Goal: Information Seeking & Learning: Find specific page/section

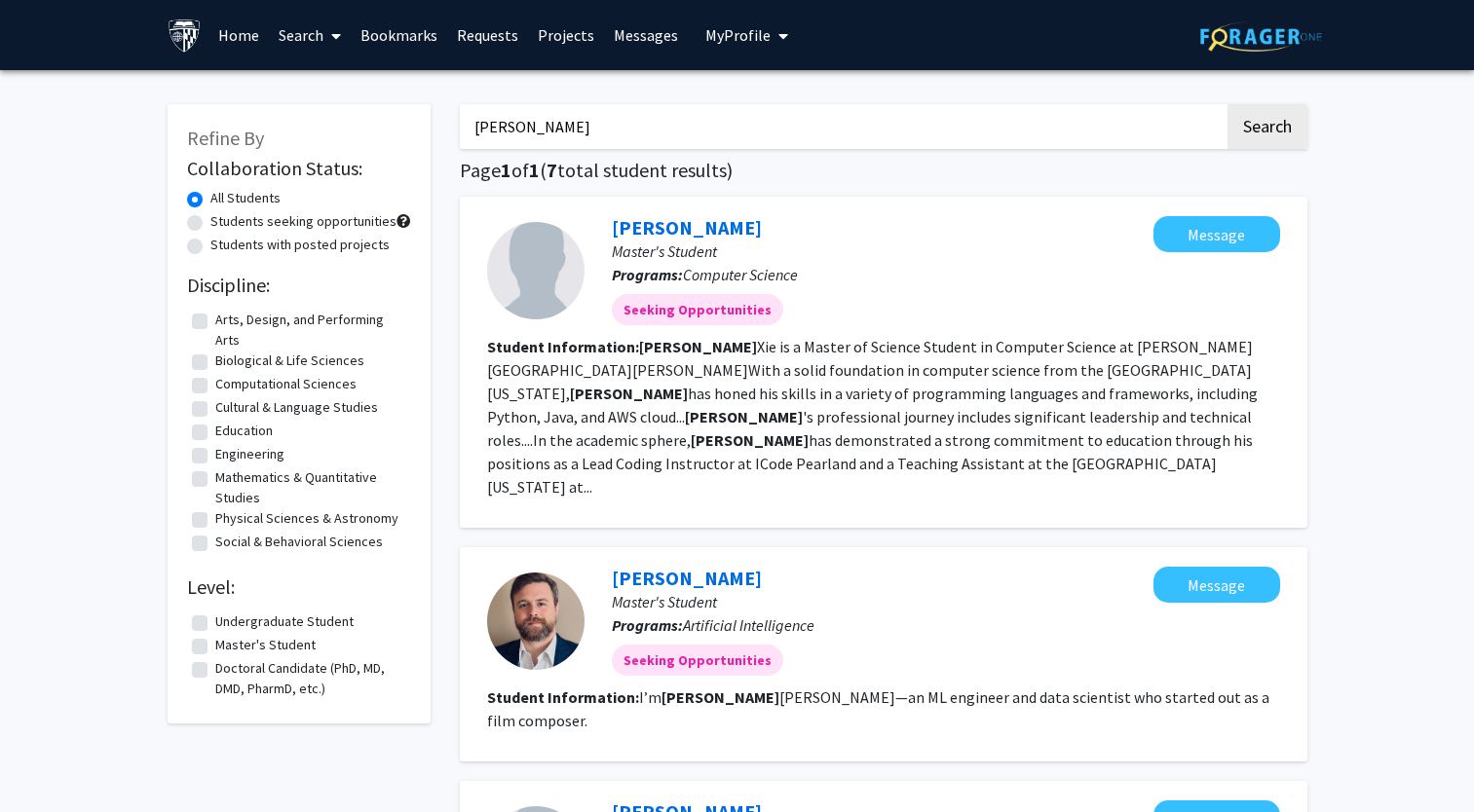
click at [771, 132] on input "[PERSON_NAME]" at bounding box center [842, 126] width 765 height 45
type input "m"
type input "[PERSON_NAME]"
click at [1273, 122] on button "Search" at bounding box center [1267, 126] width 79 height 45
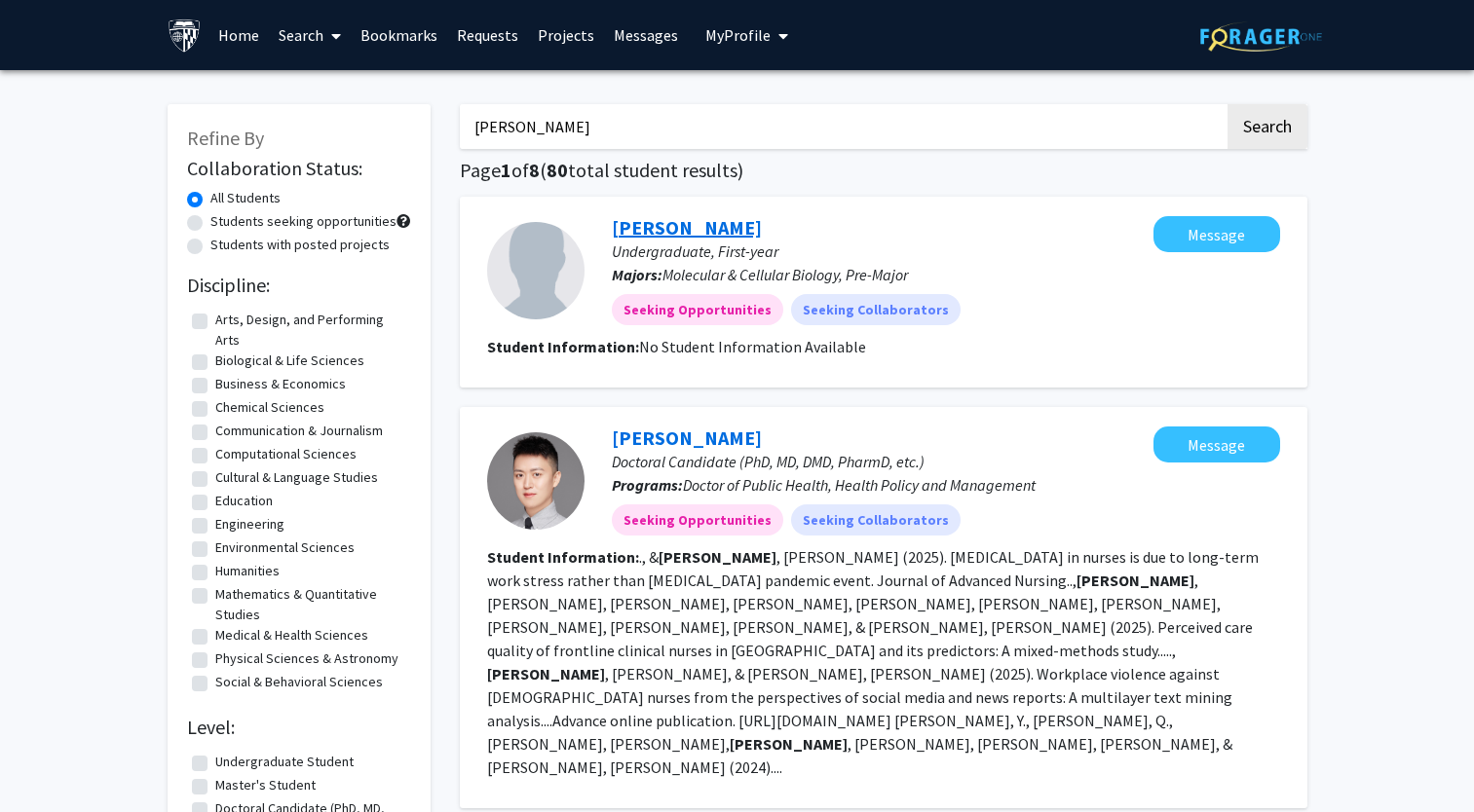
click at [682, 223] on link "[PERSON_NAME]" at bounding box center [686, 227] width 150 height 25
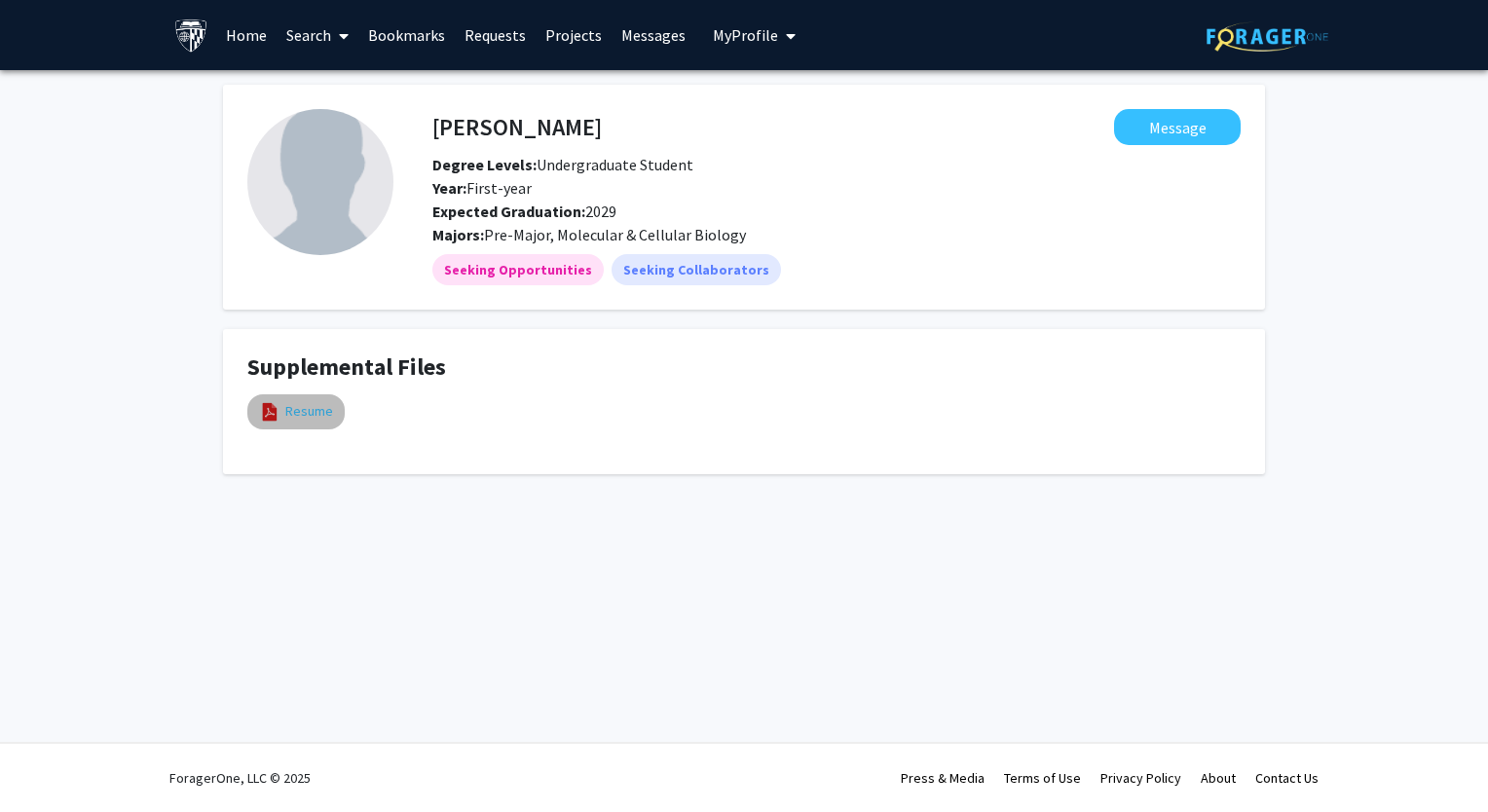
click at [328, 416] on link "Resume" at bounding box center [309, 411] width 48 height 21
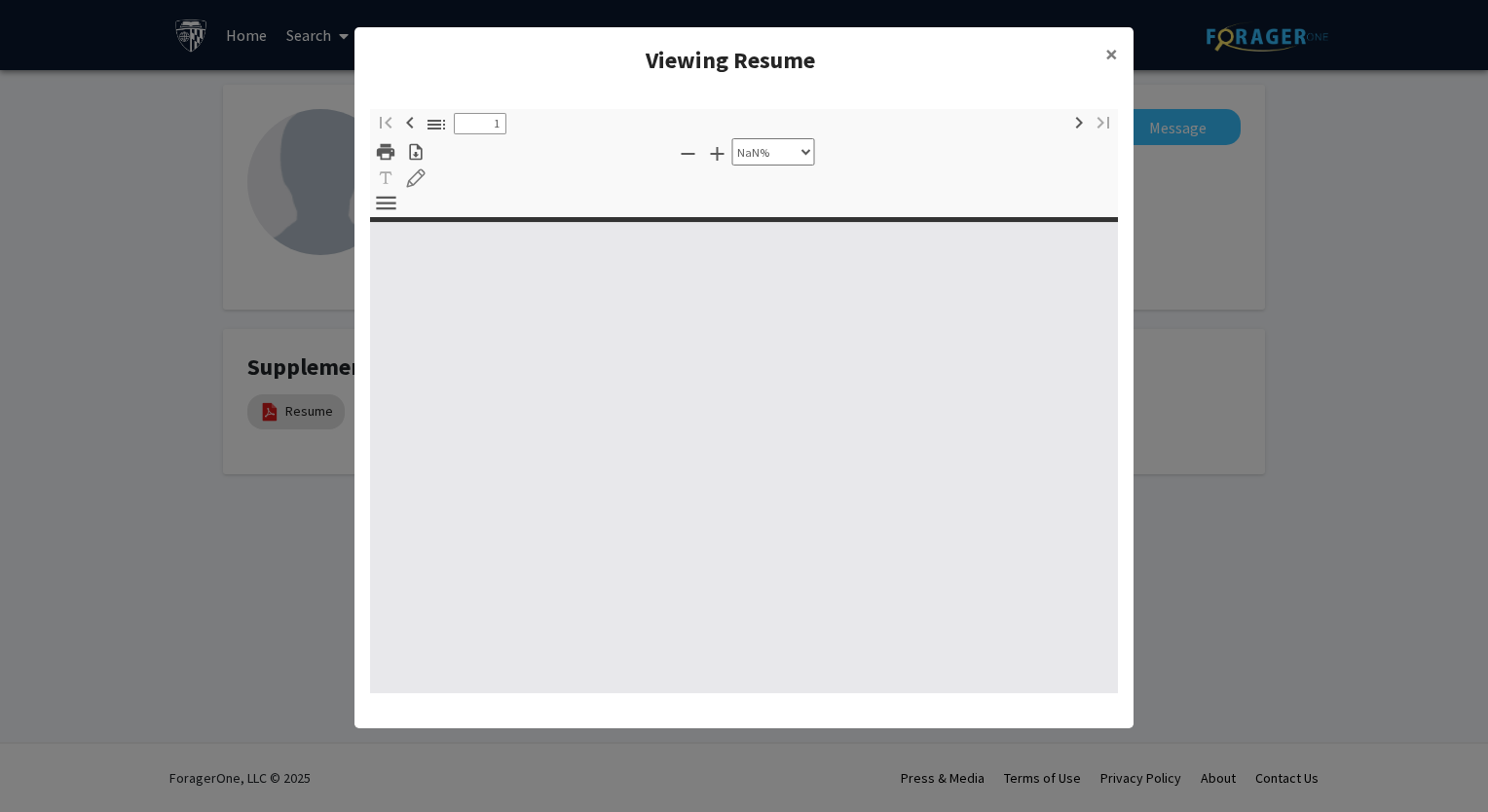
type input "0"
select select "custom"
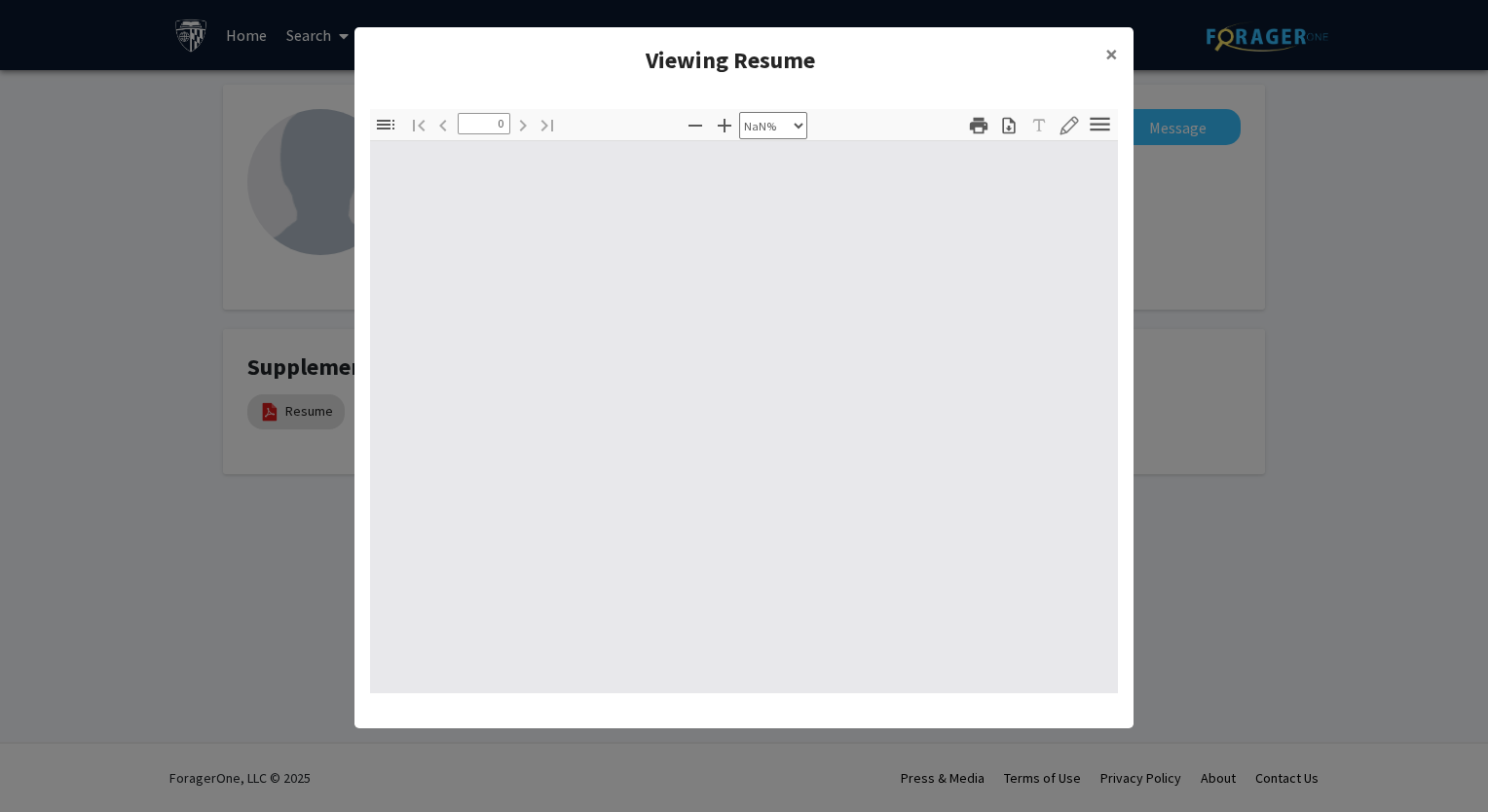
type input "1"
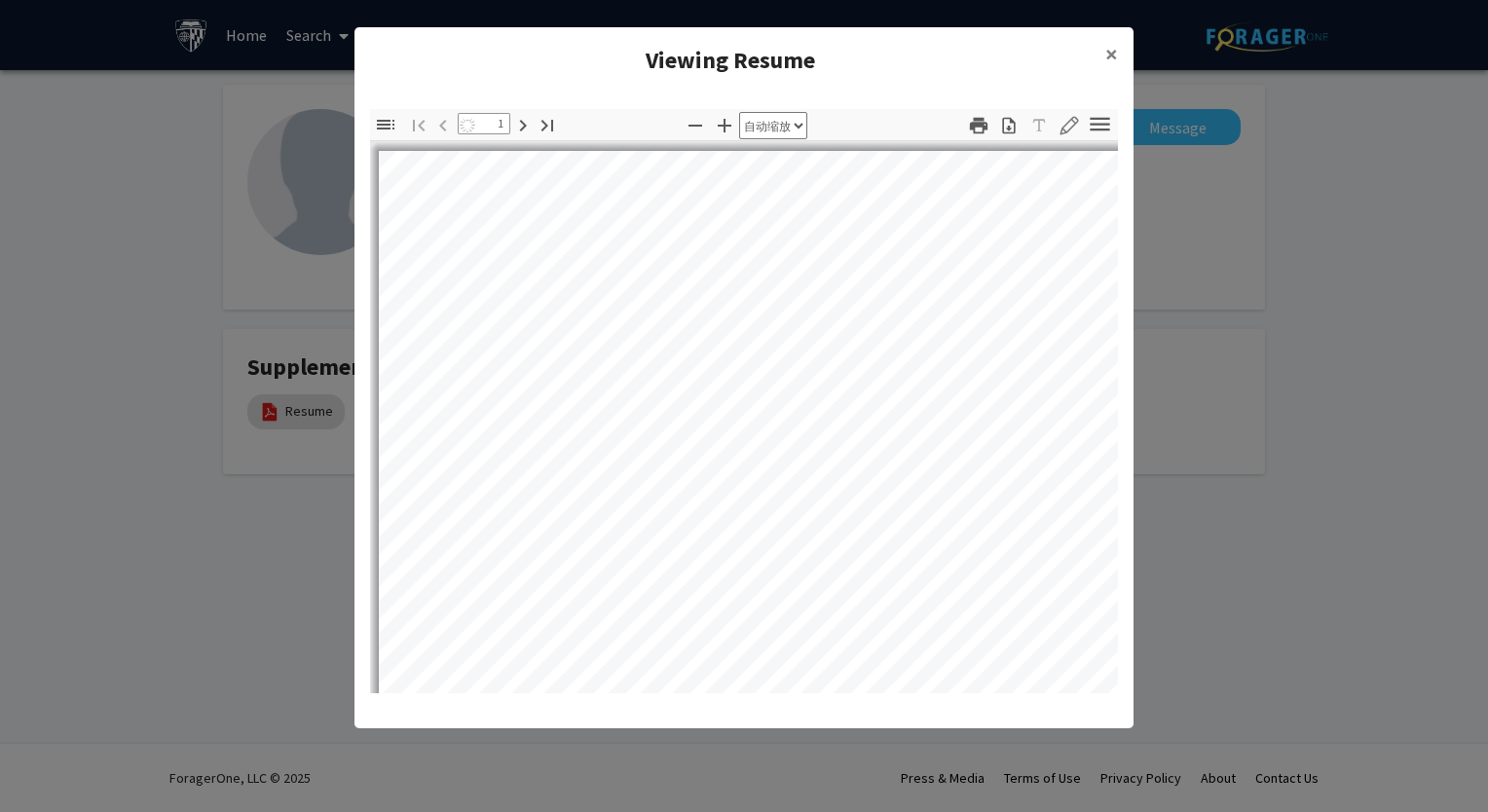
select select "auto"
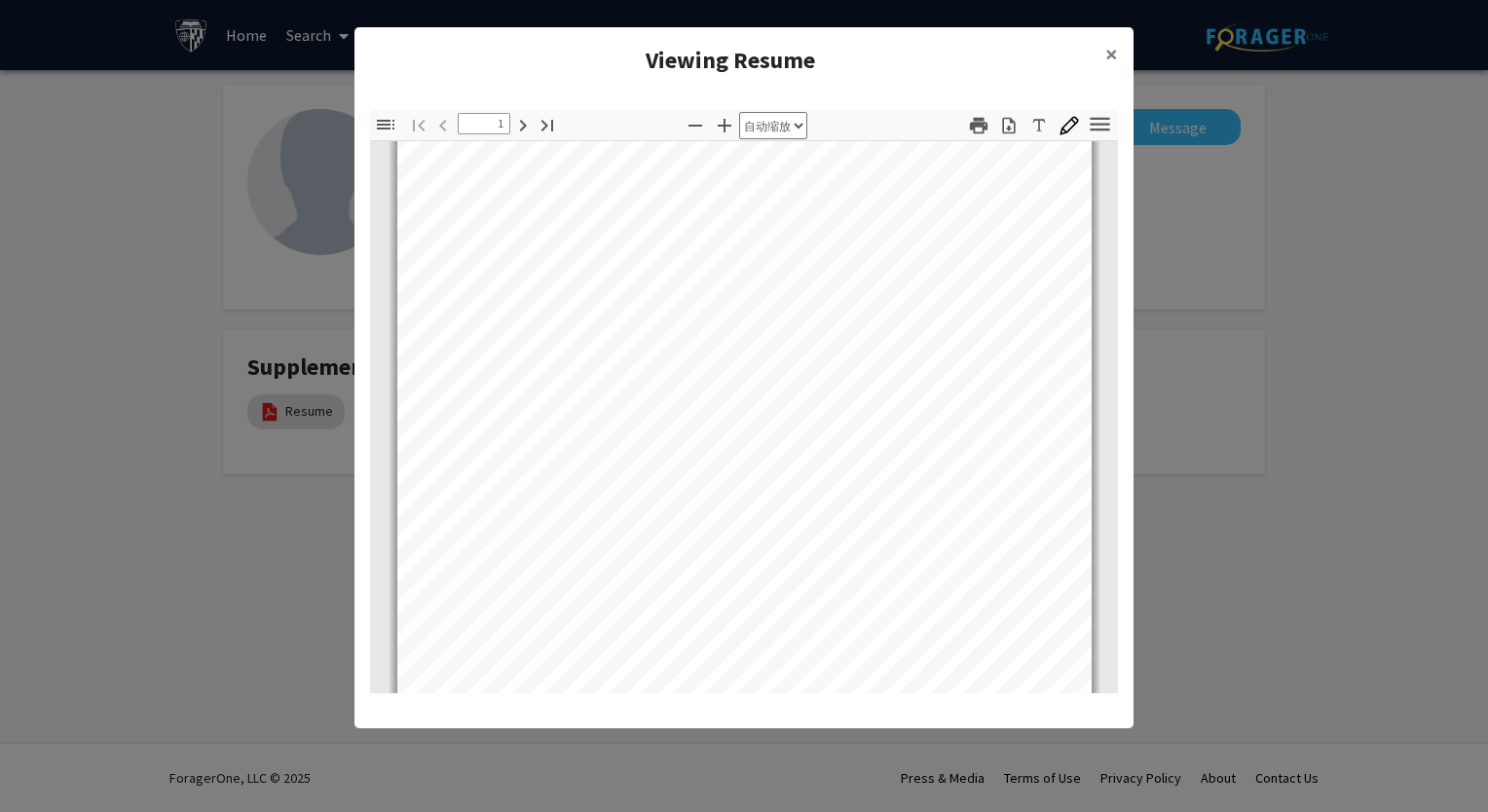
scroll to position [339, 0]
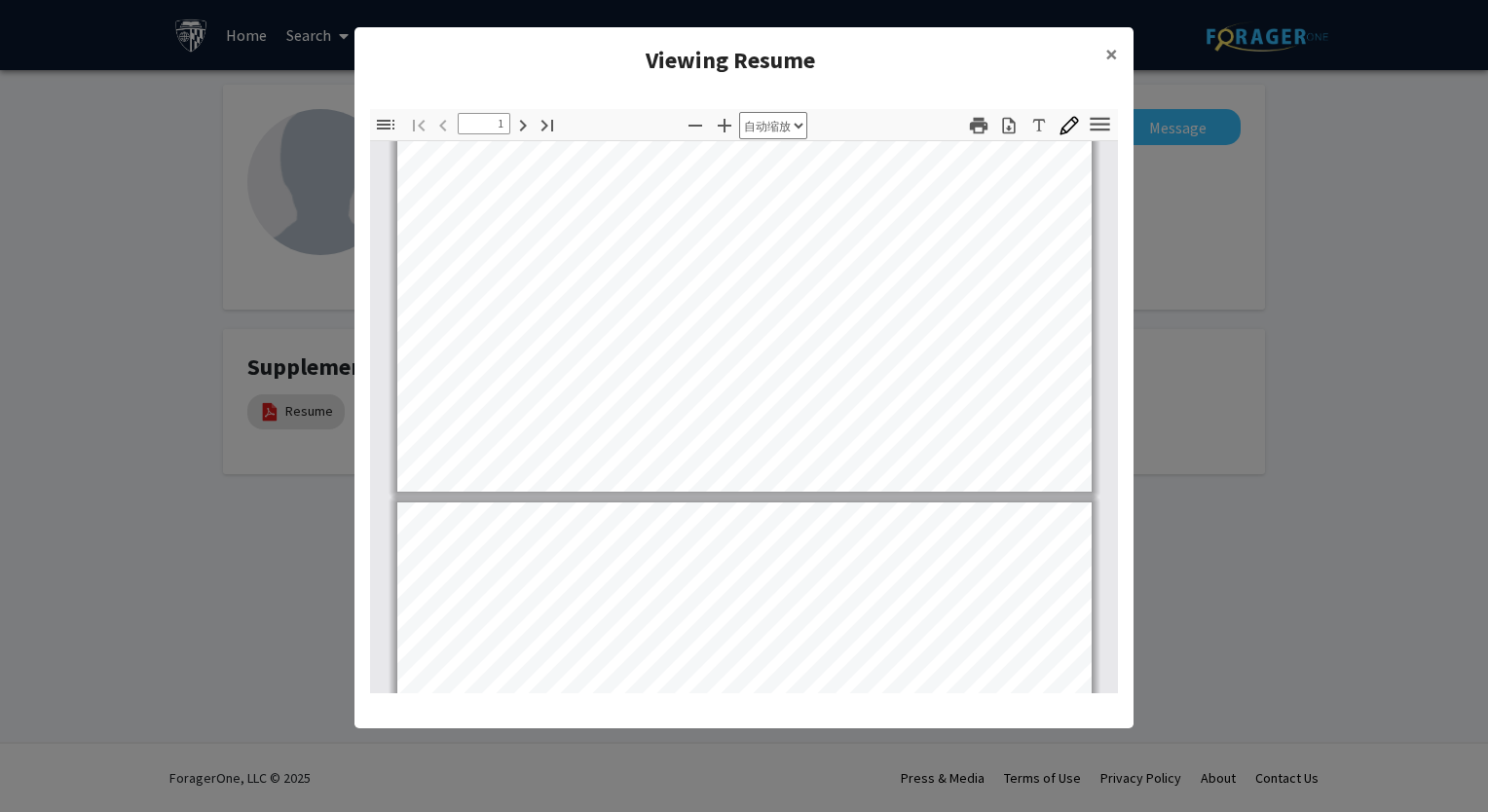
type input "2"
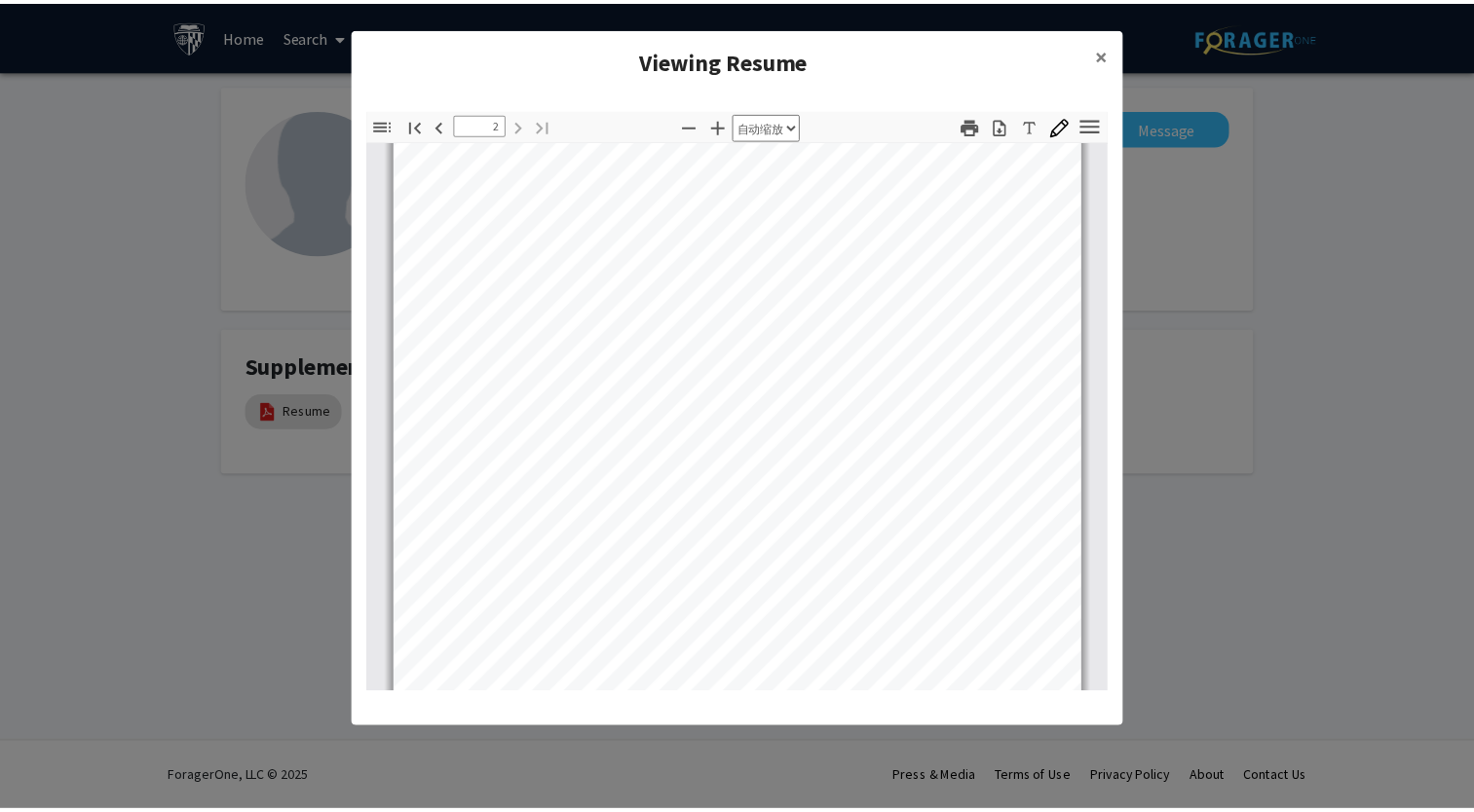
scroll to position [1274, 0]
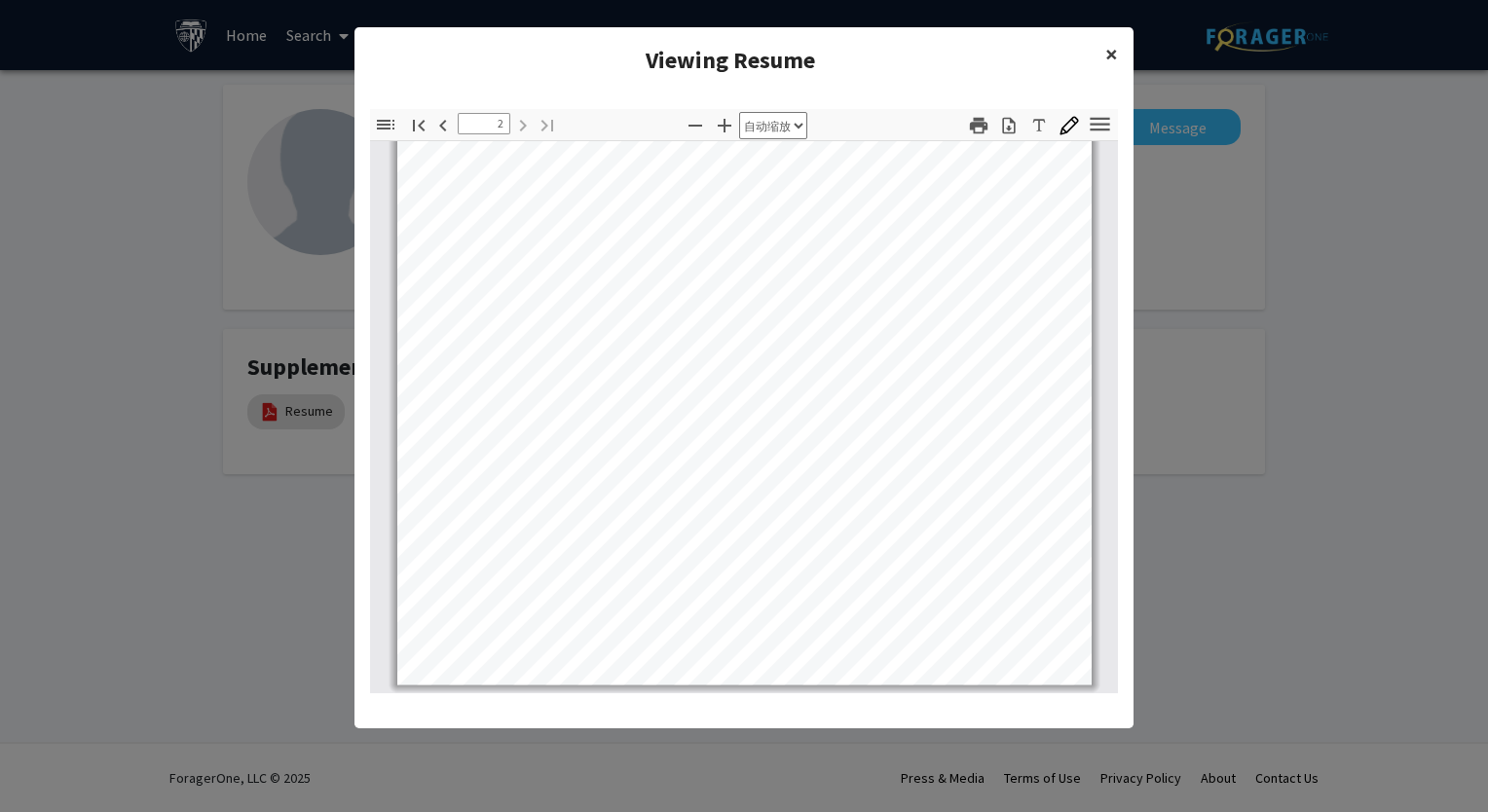
click at [1115, 42] on span "×" at bounding box center [1112, 54] width 13 height 30
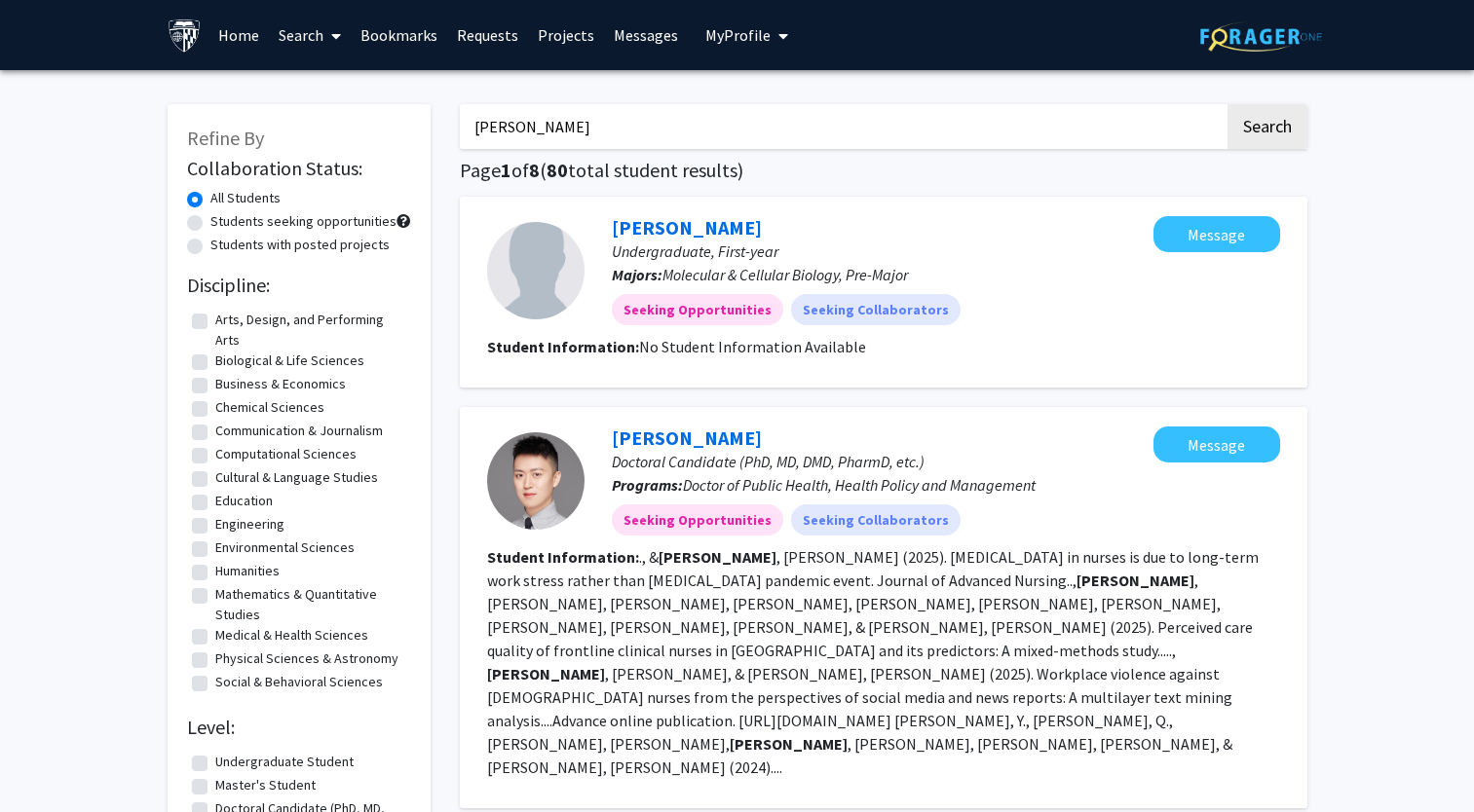
click at [736, 131] on input "Jason Gao" at bounding box center [842, 126] width 765 height 45
type input "J"
click at [1228, 104] on button "Search" at bounding box center [1267, 126] width 79 height 45
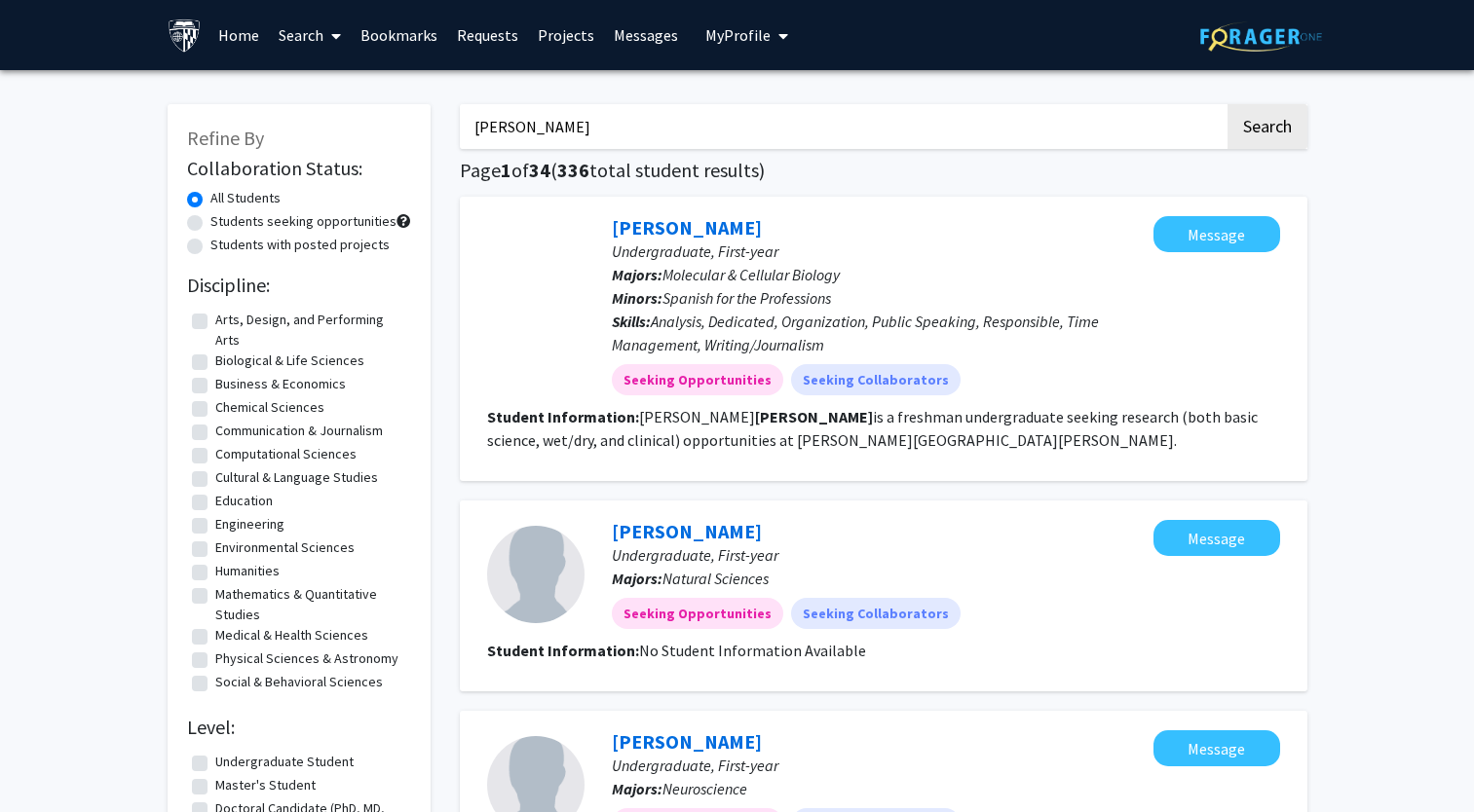
click at [1228, 104] on button "Search" at bounding box center [1267, 126] width 79 height 45
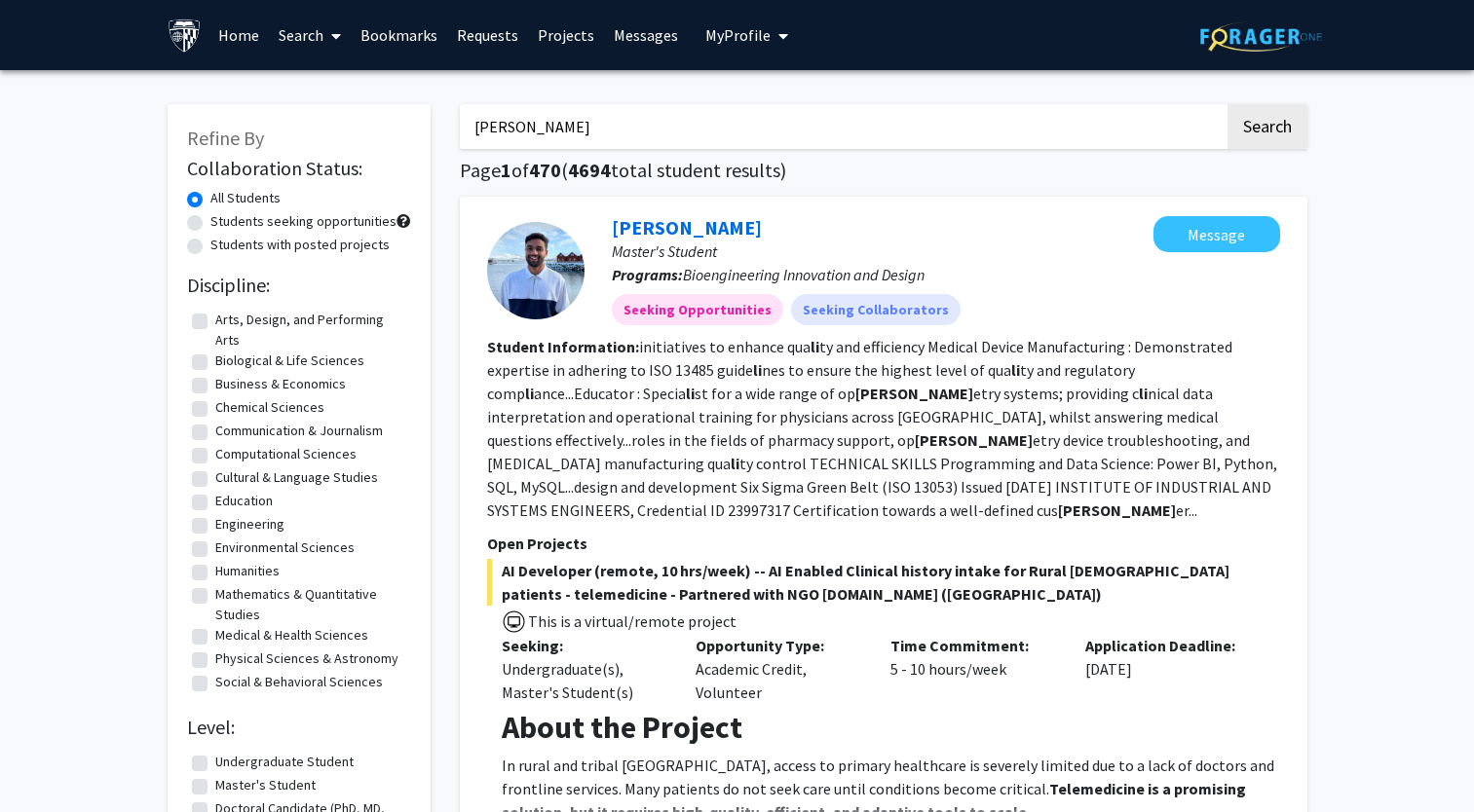
click at [1228, 104] on button "Search" at bounding box center [1267, 126] width 79 height 45
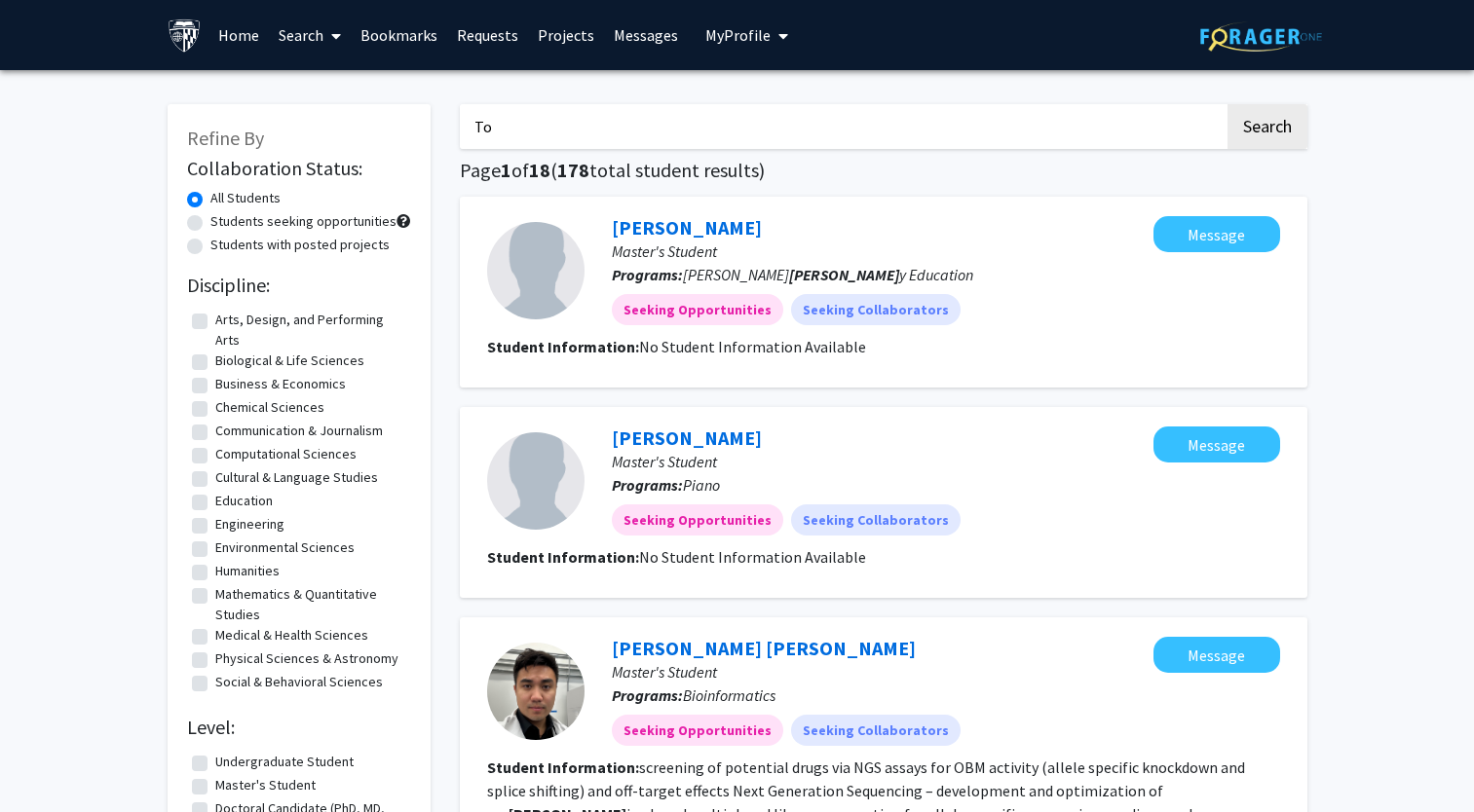
type input "T"
click at [1228, 104] on button "Search" at bounding box center [1267, 126] width 79 height 45
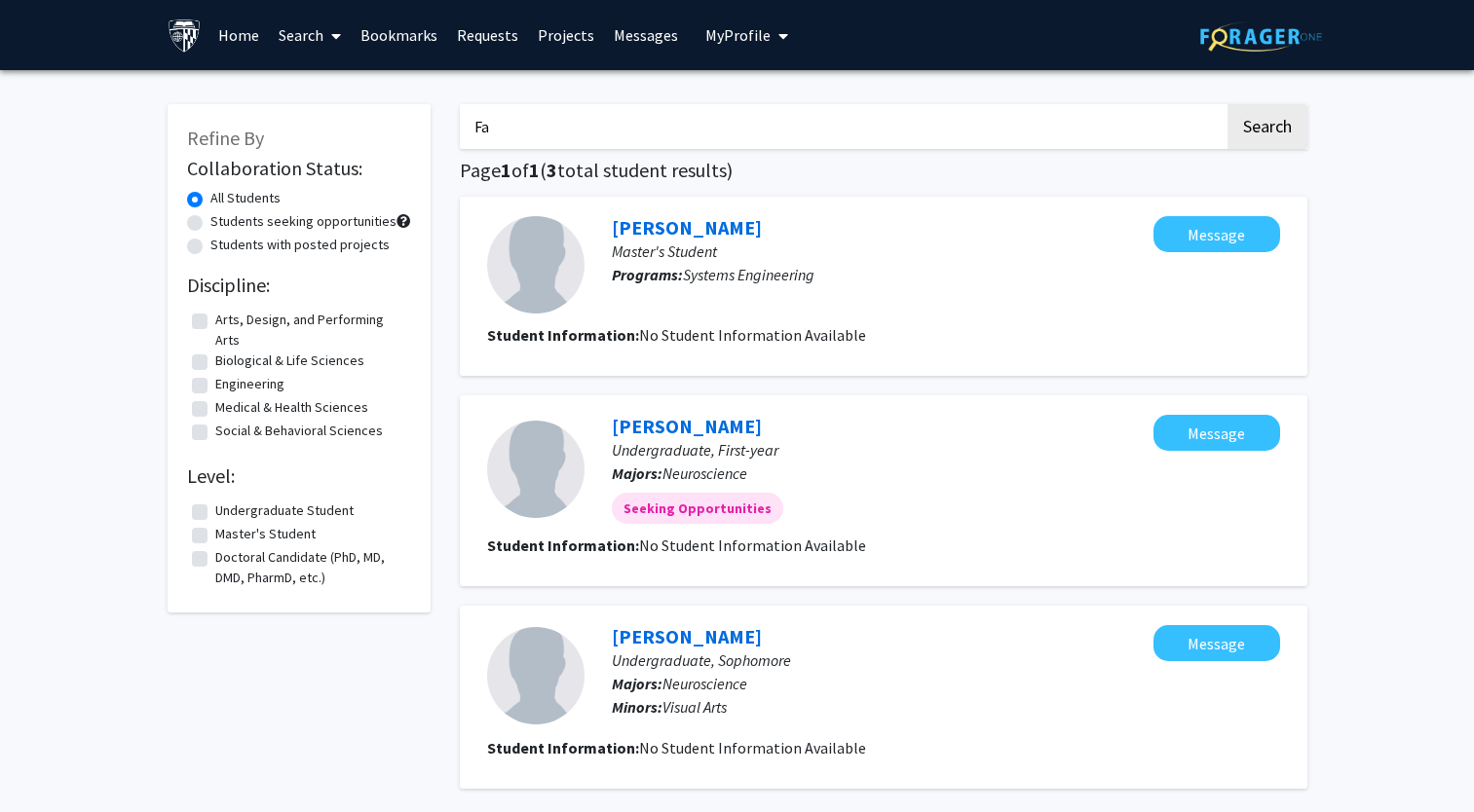
type input "F"
type input "Tom"
click at [1228, 104] on button "Search" at bounding box center [1267, 126] width 79 height 45
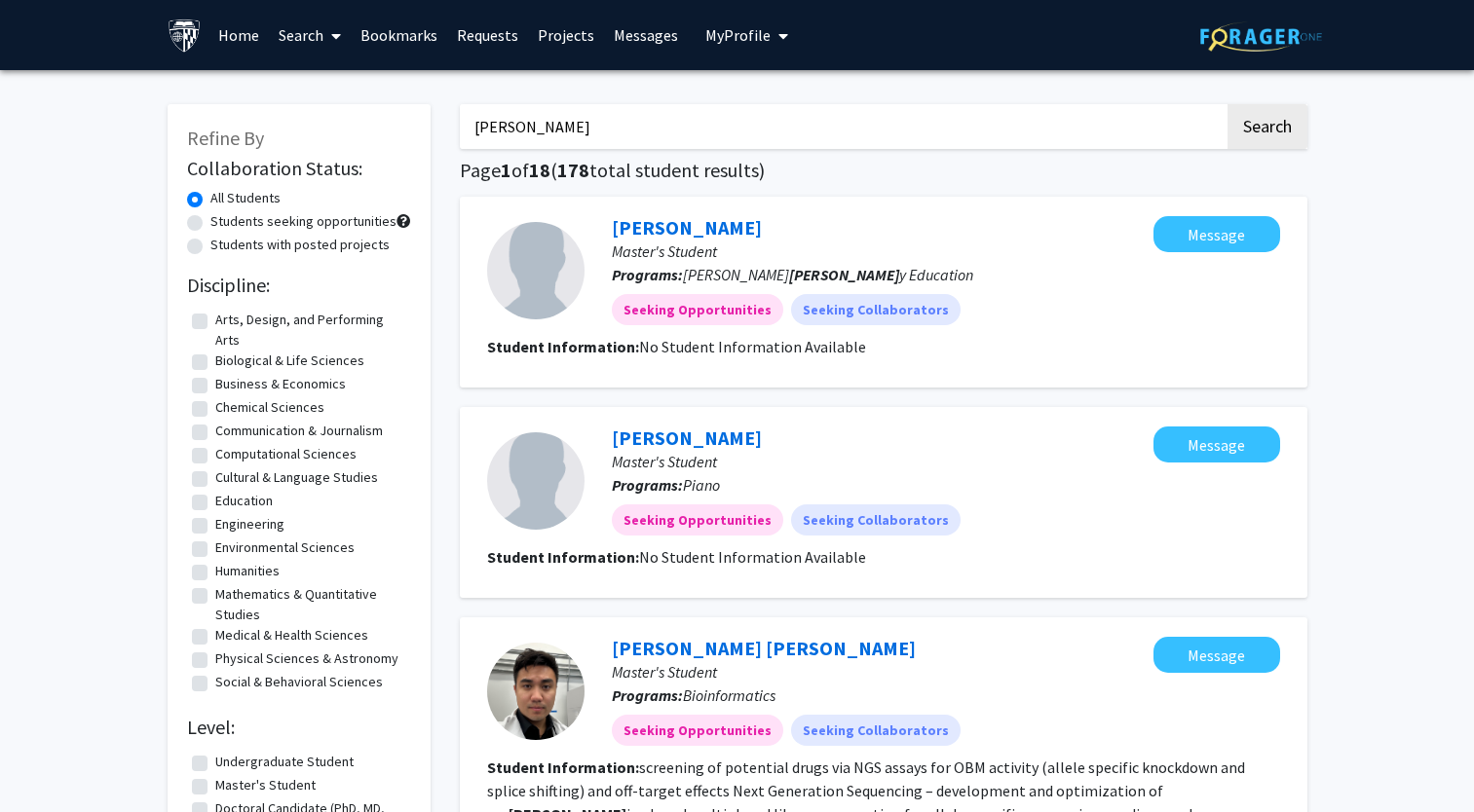
scroll to position [272, 0]
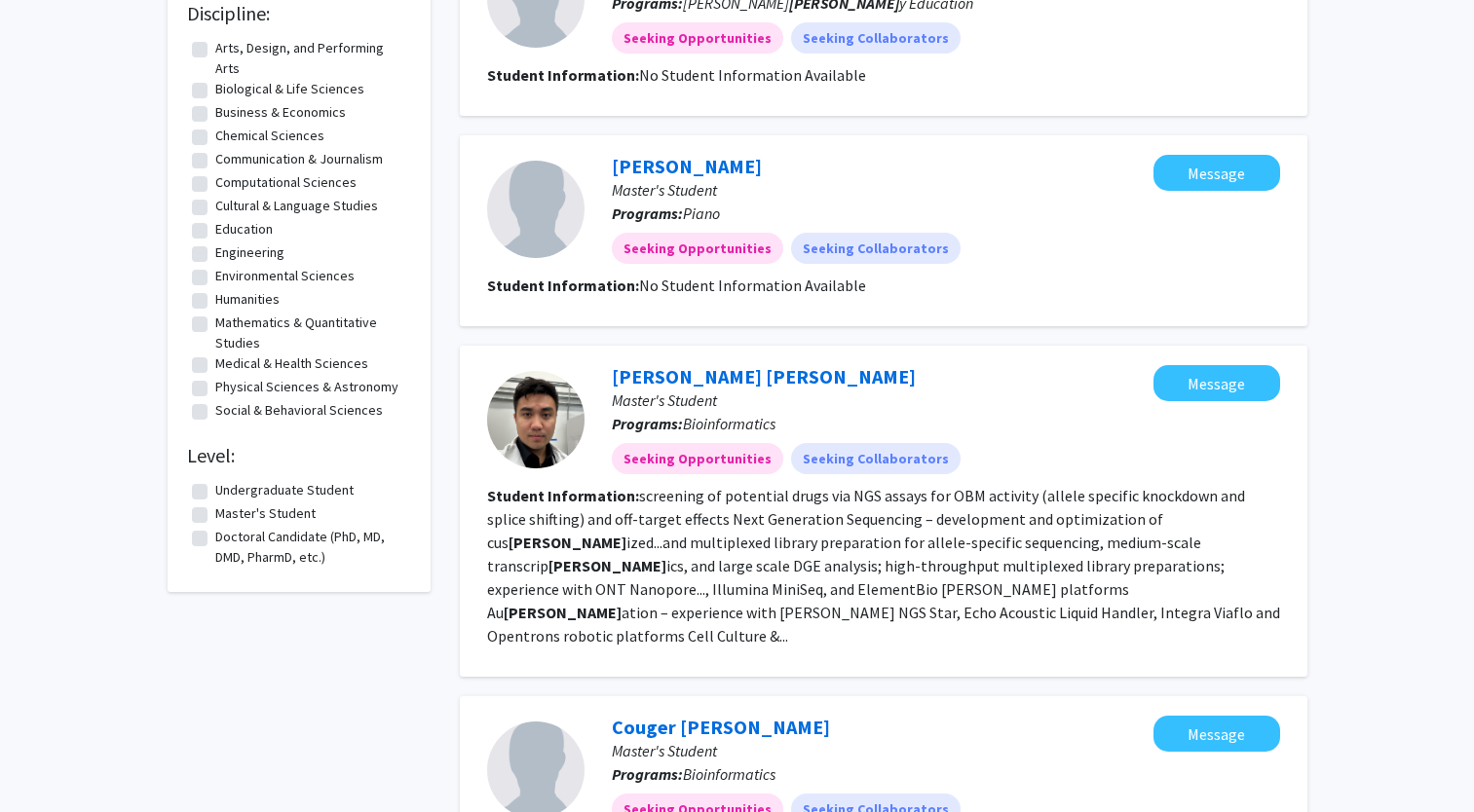
click at [216, 494] on label "Undergraduate Student" at bounding box center [284, 490] width 138 height 21
click at [216, 492] on input "Undergraduate Student" at bounding box center [221, 486] width 13 height 13
checkbox input "true"
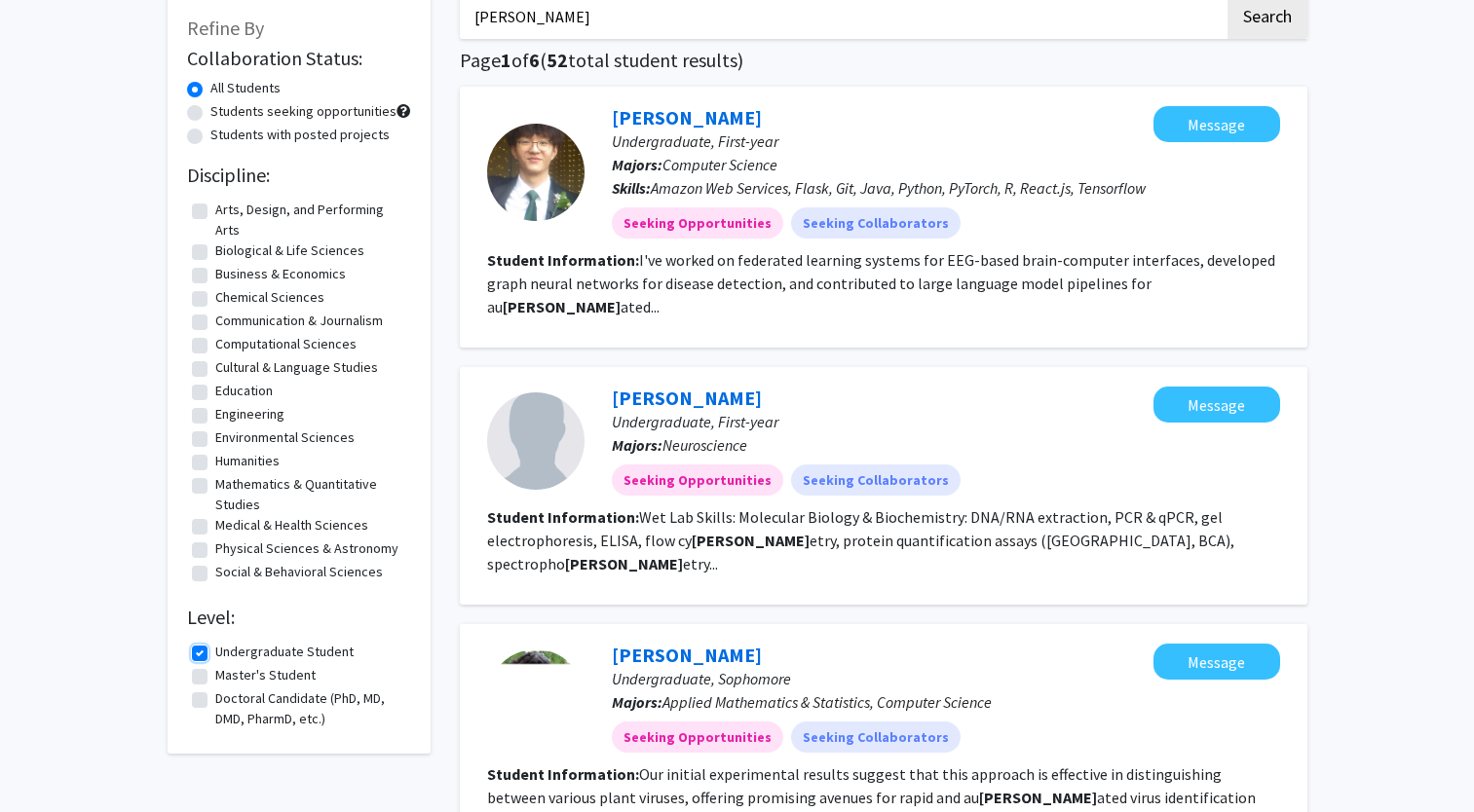
scroll to position [484, 0]
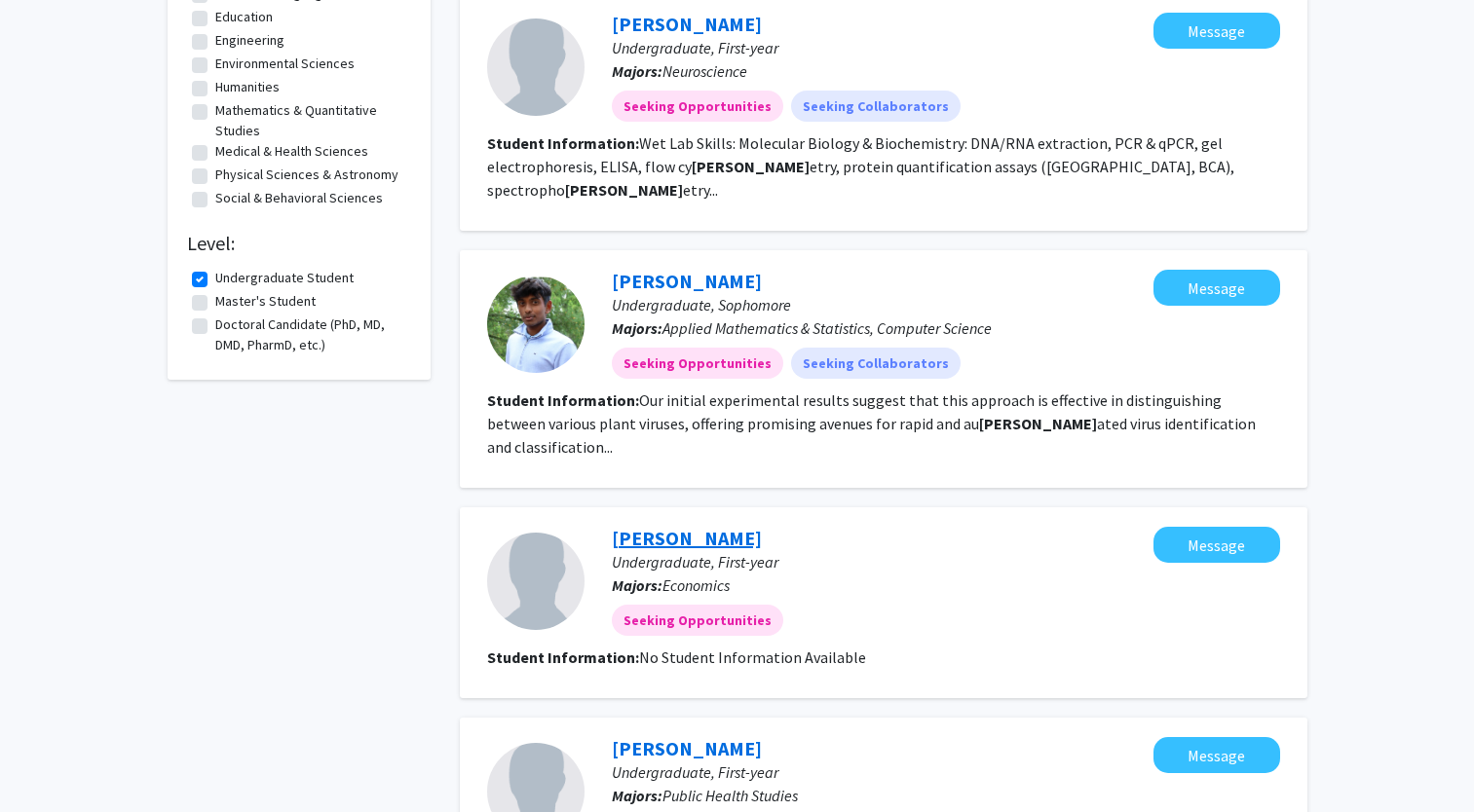
click at [662, 526] on link "Tom Lee" at bounding box center [686, 538] width 150 height 25
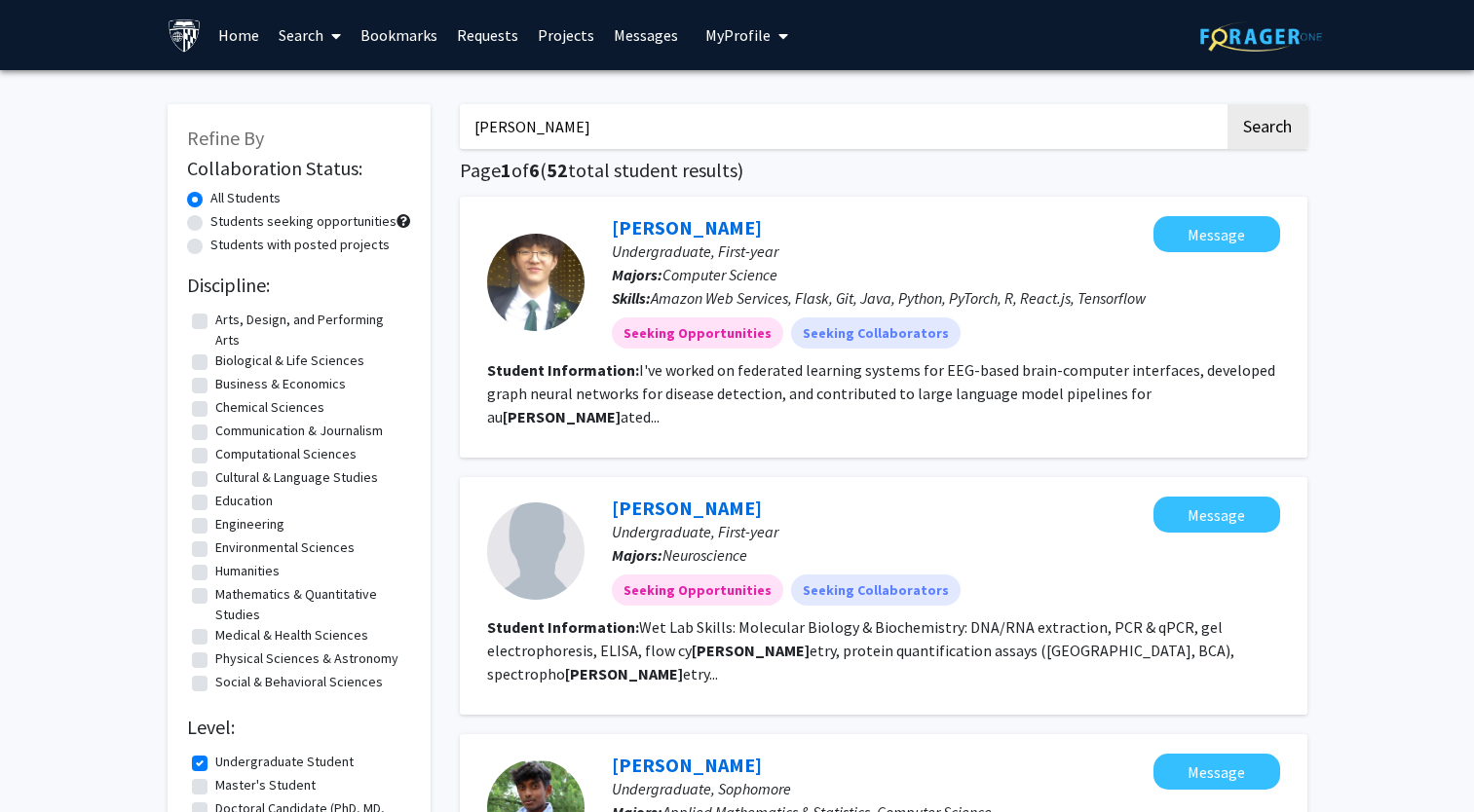
click at [739, 138] on input "Tom" at bounding box center [842, 126] width 765 height 45
type input "T"
type input "Y"
type input "Theresa"
click at [1254, 129] on button "Search" at bounding box center [1267, 126] width 79 height 45
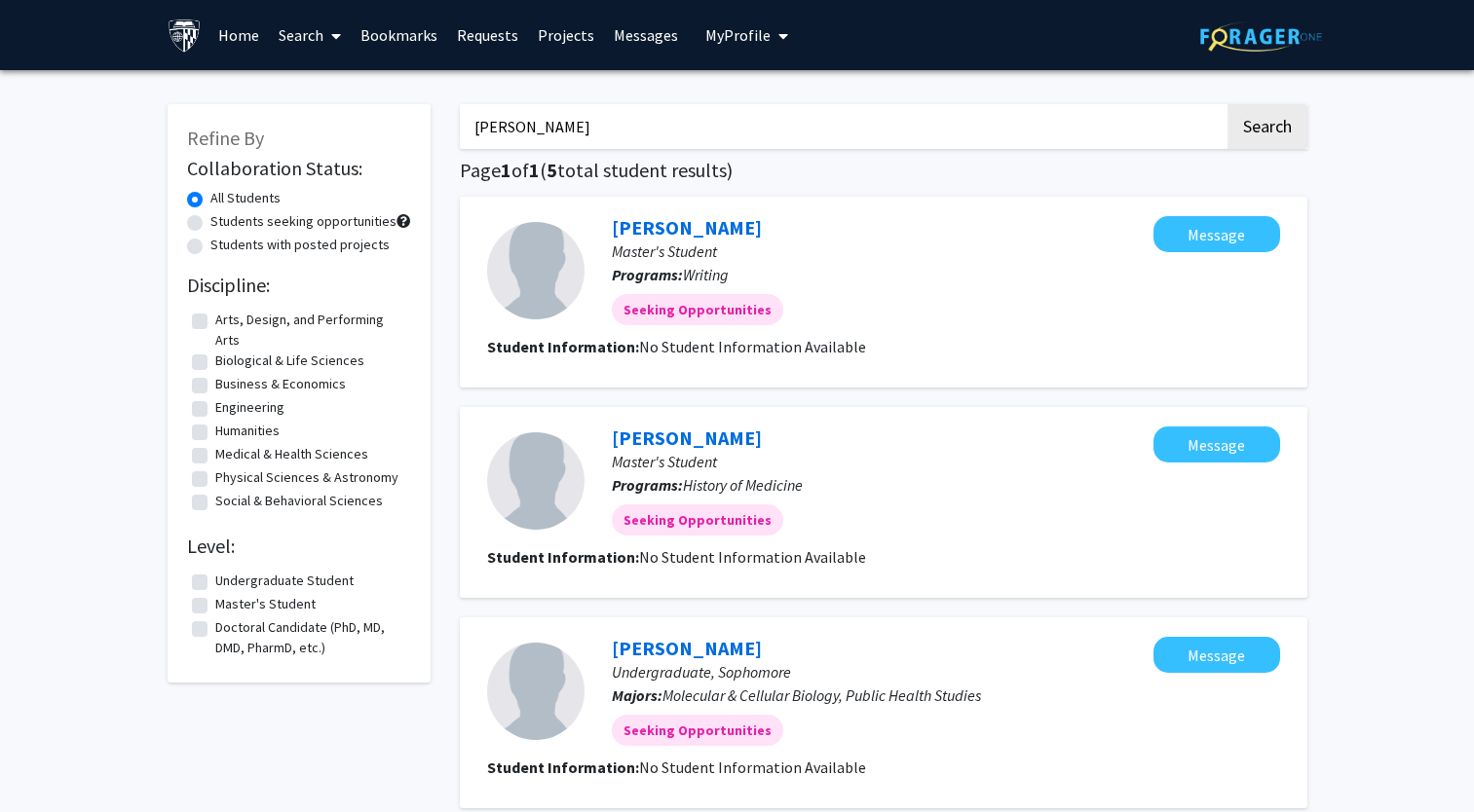
click at [321, 579] on label "Undergraduate Student" at bounding box center [284, 581] width 138 height 21
click at [228, 579] on input "Undergraduate Student" at bounding box center [221, 577] width 13 height 13
checkbox input "true"
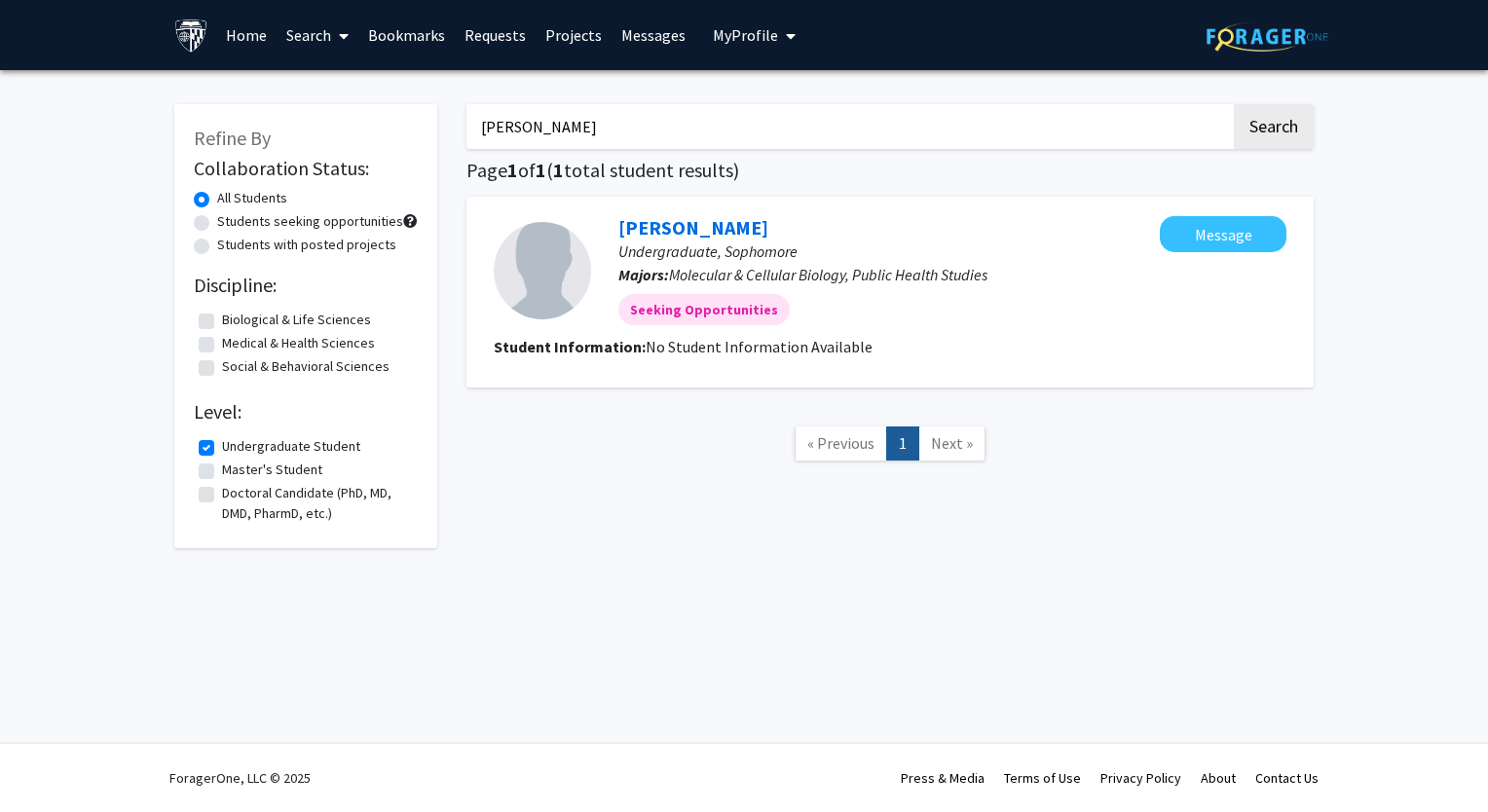
click at [771, 115] on input "Theresa" at bounding box center [849, 126] width 764 height 45
type input "T"
type input "Yisi"
click at [1234, 104] on button "Search" at bounding box center [1274, 126] width 79 height 45
checkbox input "false"
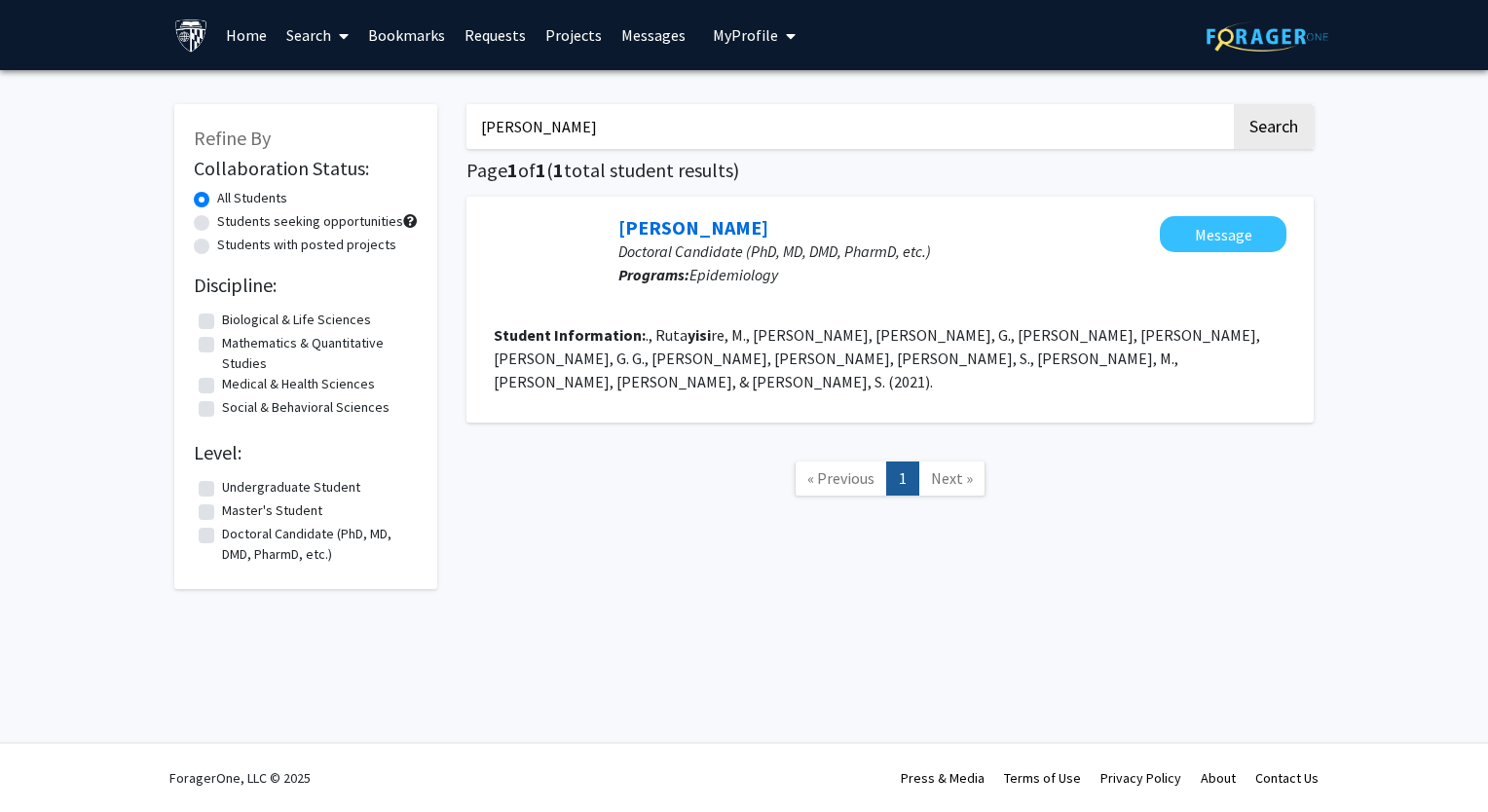
type input "Y"
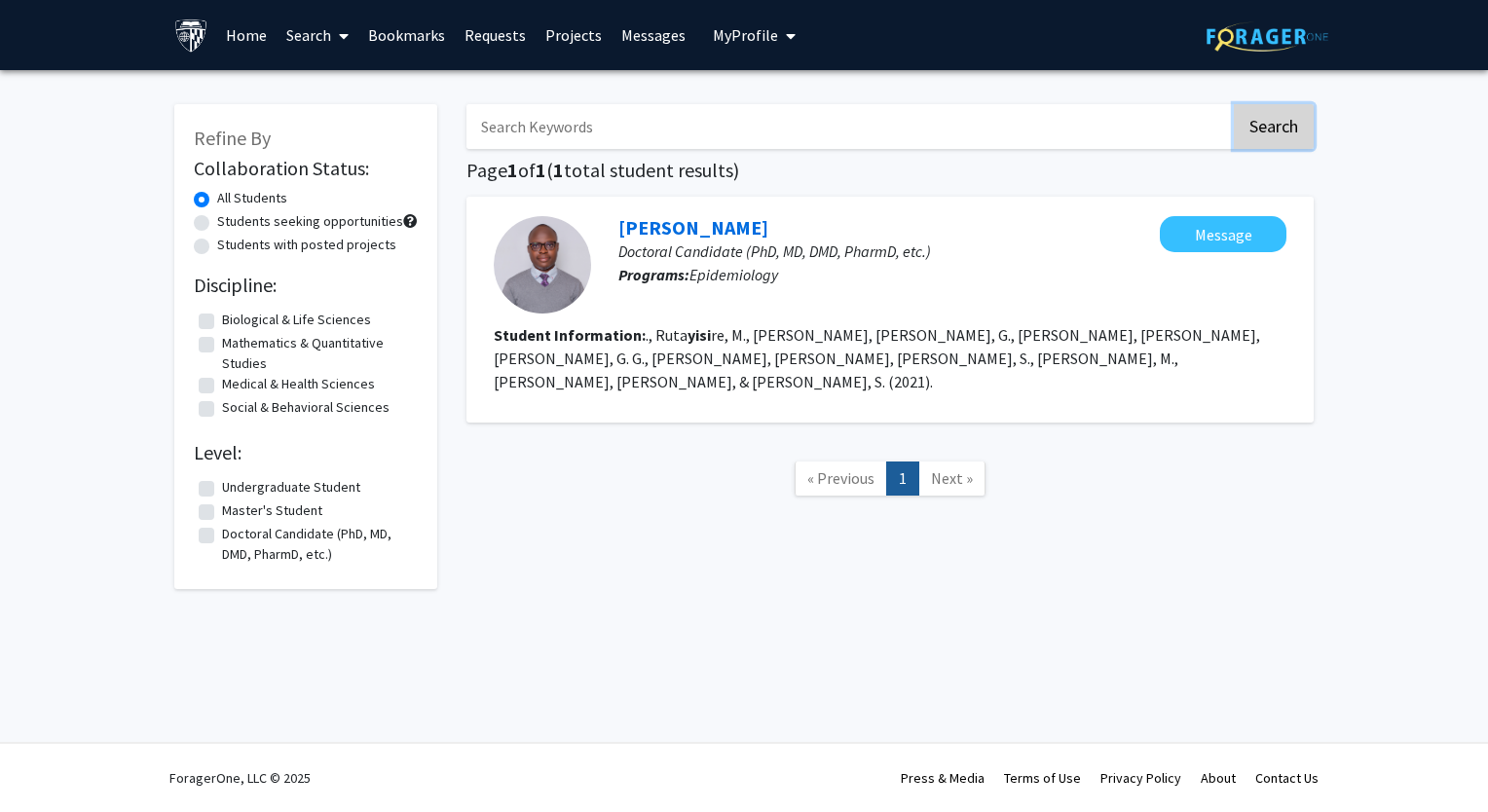
click at [1285, 129] on button "Search" at bounding box center [1274, 126] width 79 height 45
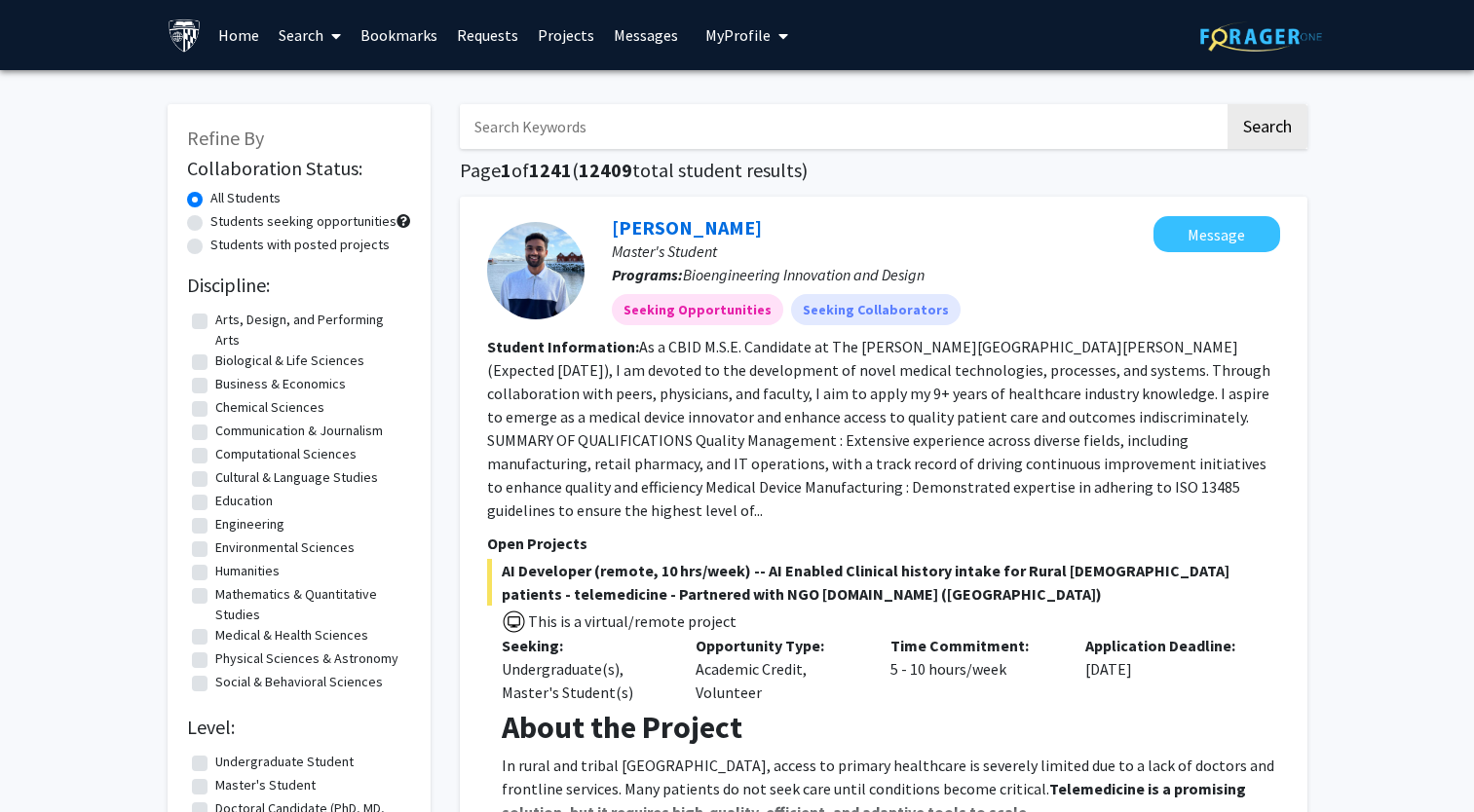
click at [846, 139] on input "Search Keywords" at bounding box center [842, 126] width 765 height 45
type input "Y"
click at [1228, 104] on button "Search" at bounding box center [1267, 126] width 79 height 45
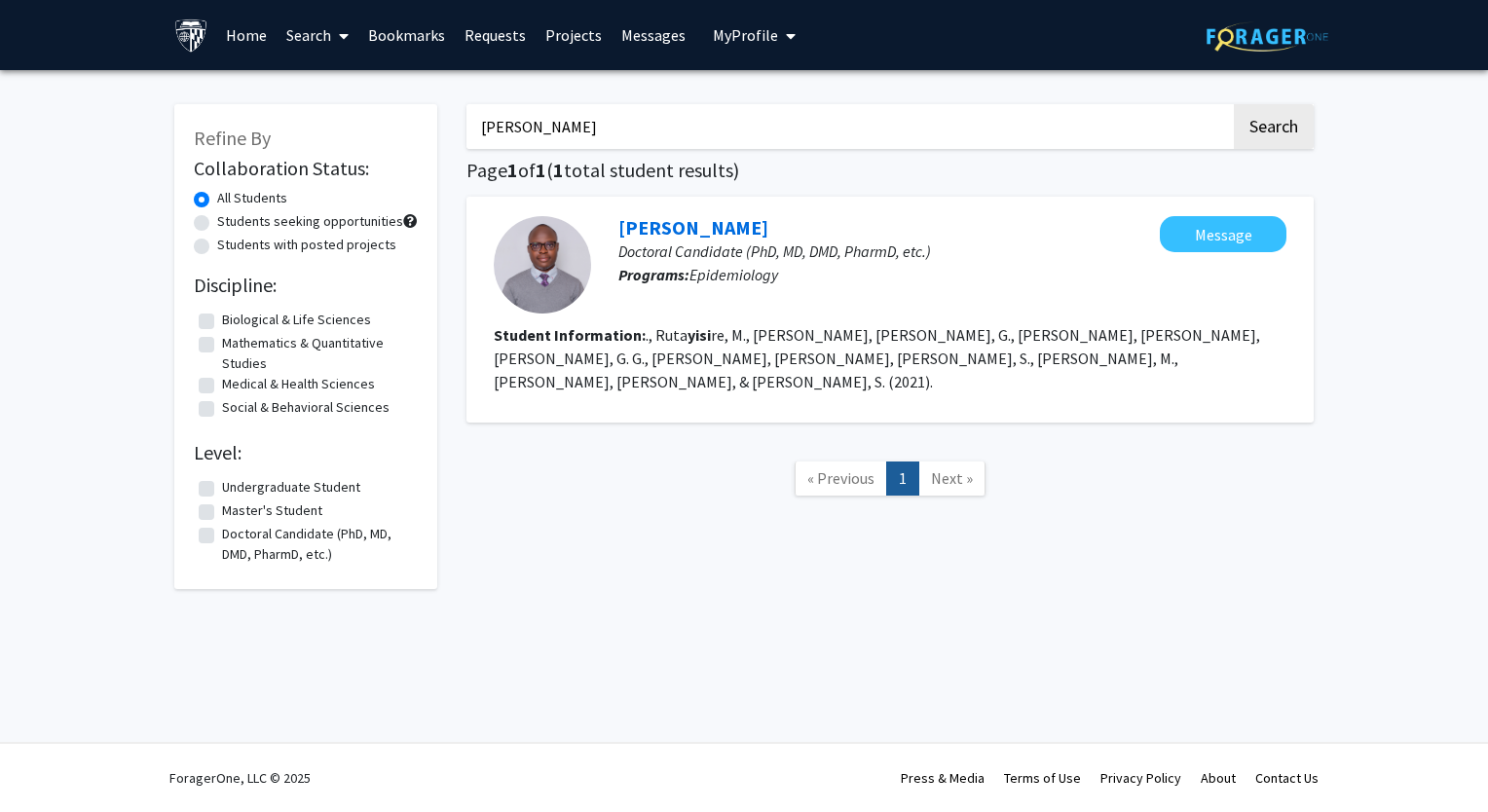
type input "Y"
click at [1234, 104] on button "Search" at bounding box center [1274, 126] width 79 height 45
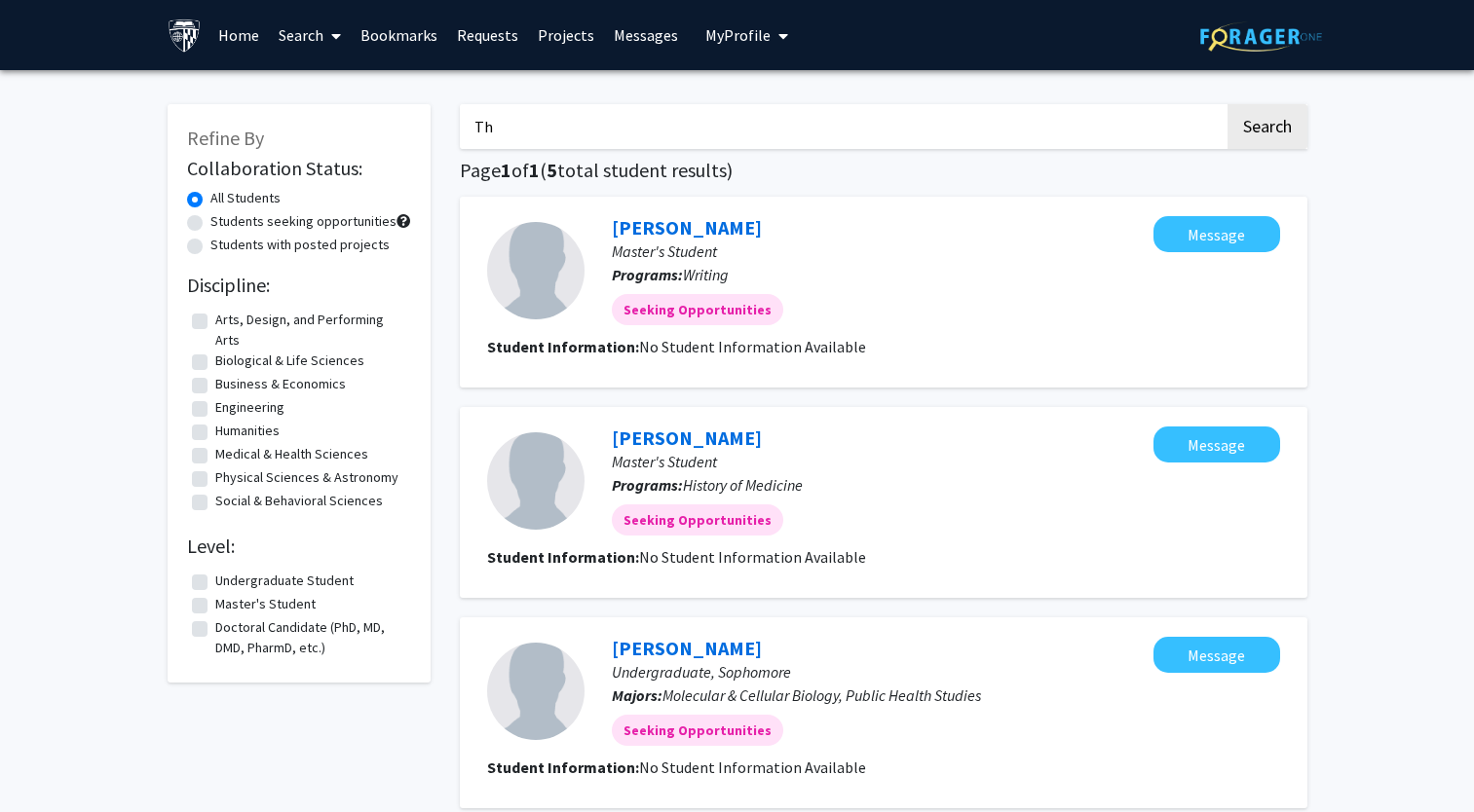
type input "T"
click at [1272, 128] on button "Search" at bounding box center [1267, 126] width 79 height 45
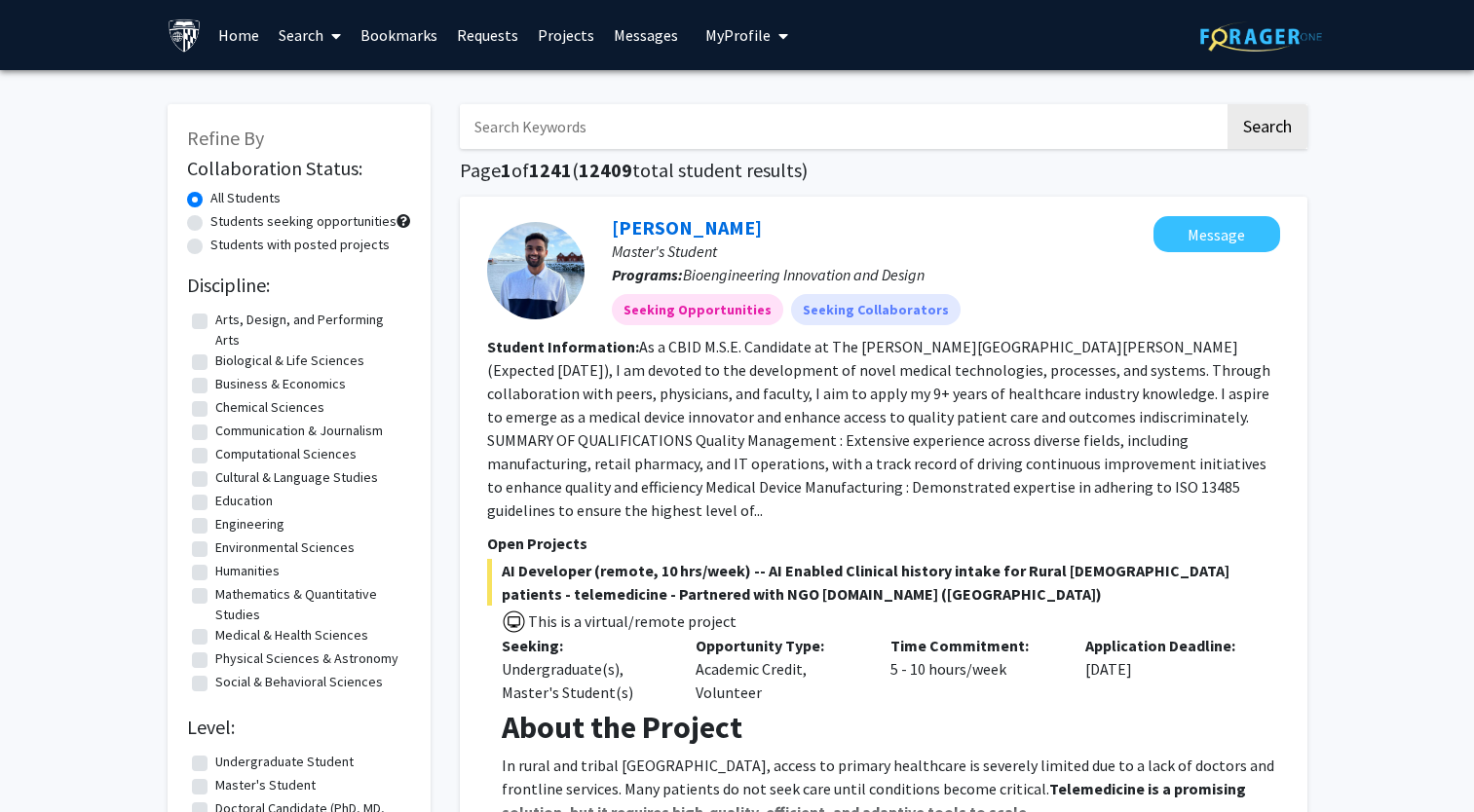
click at [757, 123] on input "Search Keywords" at bounding box center [842, 126] width 765 height 45
click at [1273, 131] on button "Search" at bounding box center [1267, 126] width 79 height 45
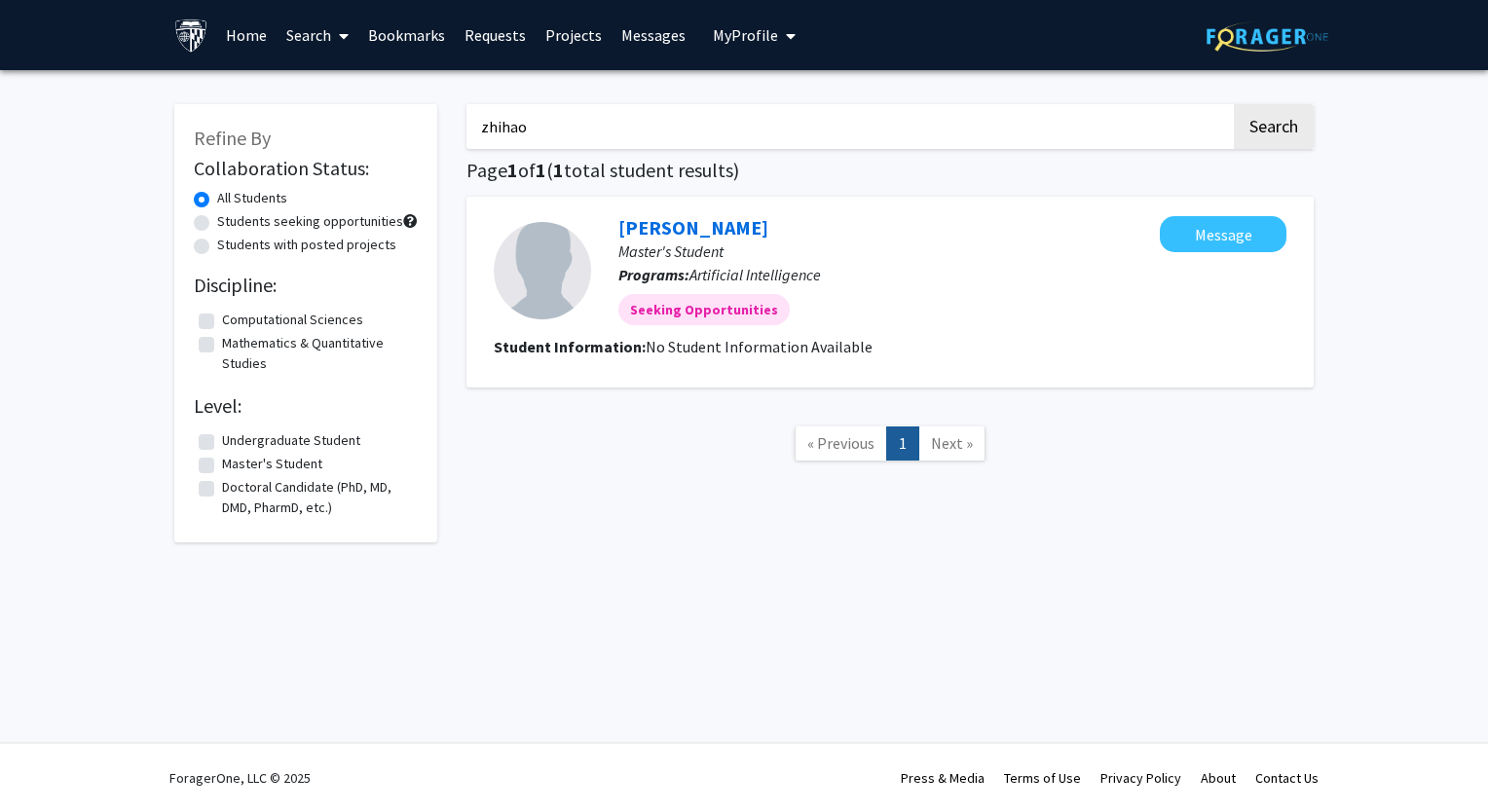
click at [1096, 120] on input "zhihao" at bounding box center [849, 126] width 764 height 45
type input "z"
type input "bu"
click at [1234, 104] on button "Search" at bounding box center [1274, 126] width 79 height 45
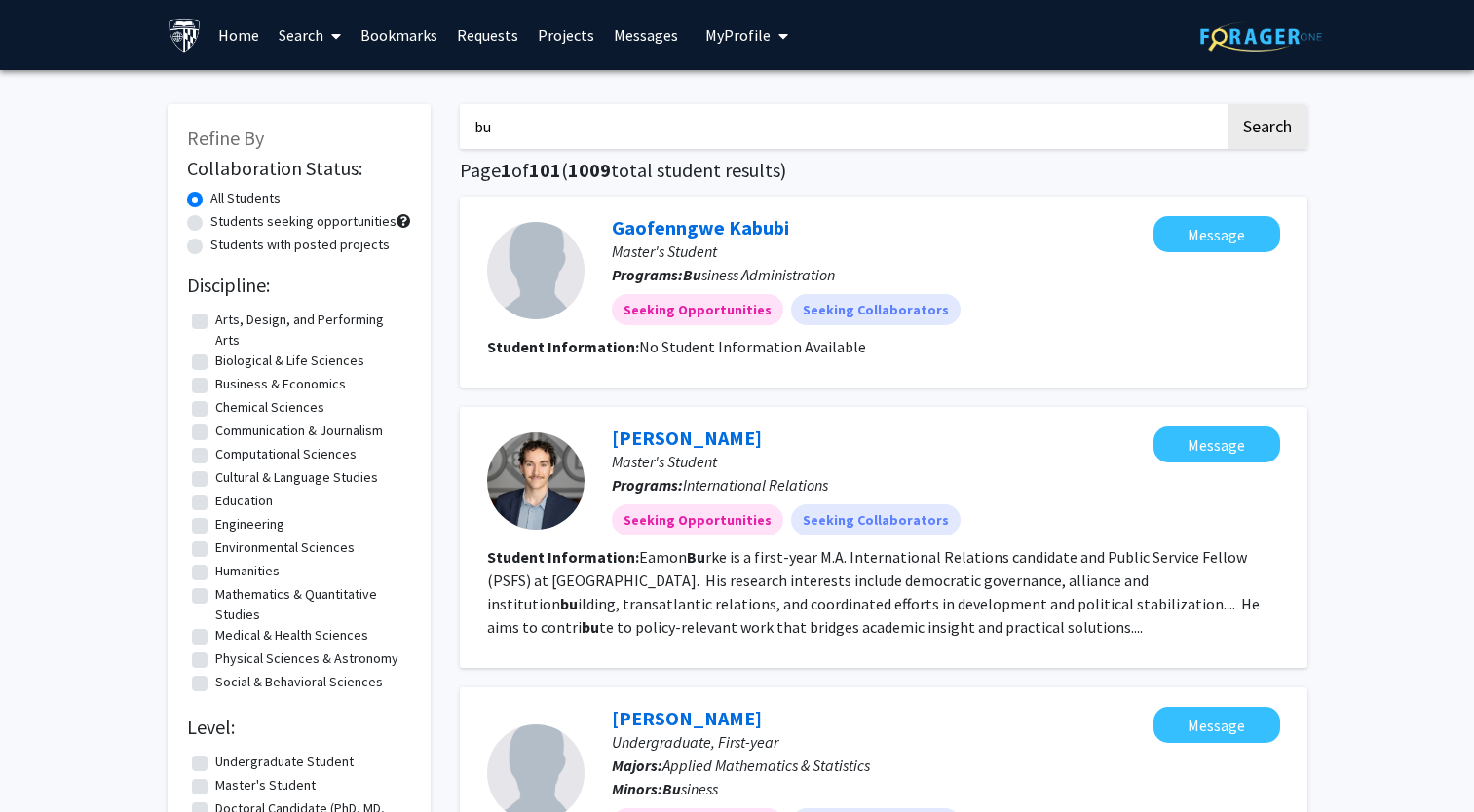
click at [251, 770] on label "Undergraduate Student" at bounding box center [284, 761] width 138 height 21
click at [228, 764] on input "Undergraduate Student" at bounding box center [221, 757] width 13 height 13
checkbox input "true"
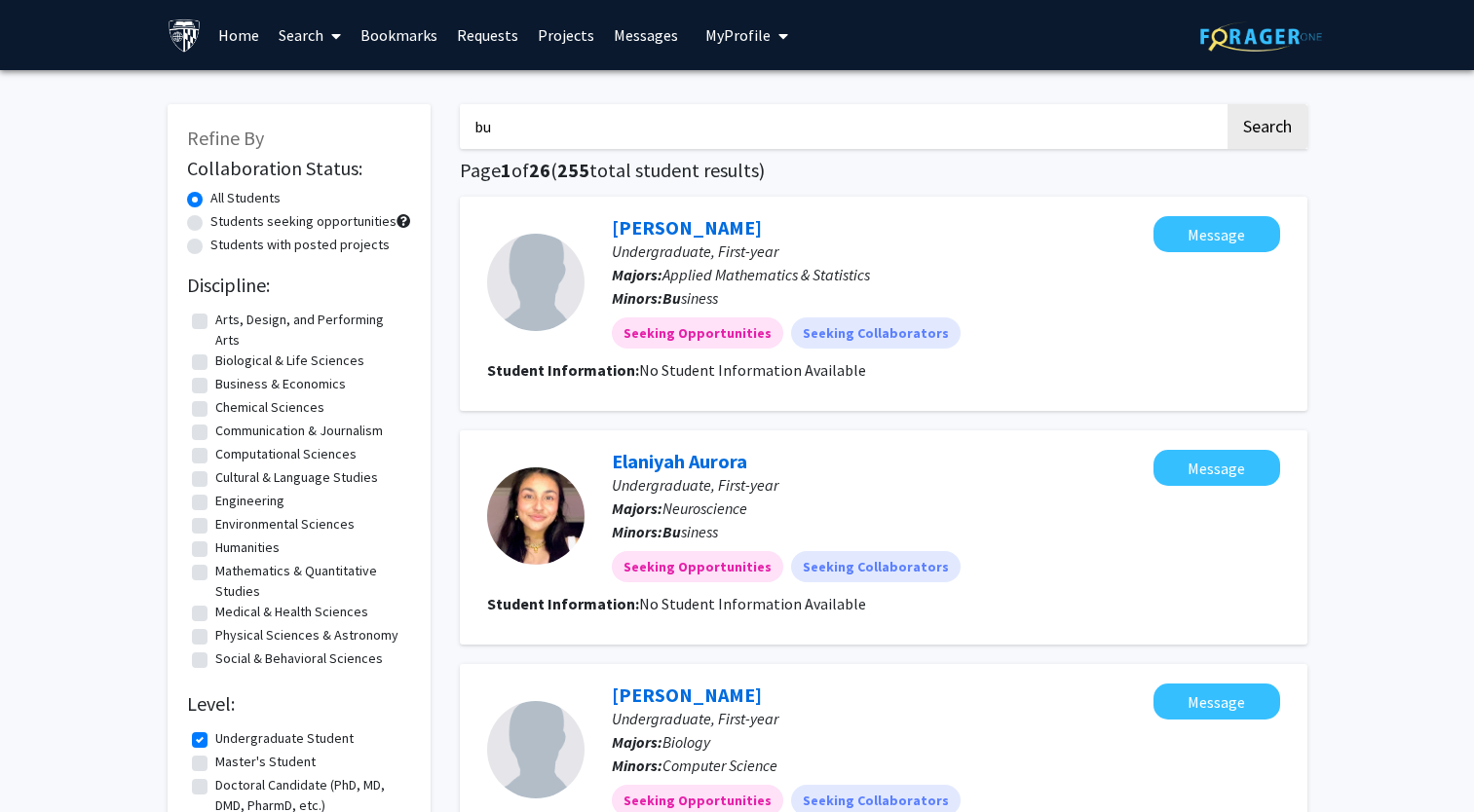
click at [788, 129] on input "bu" at bounding box center [842, 126] width 765 height 45
type input "buzhihao"
click at [1228, 104] on button "Search" at bounding box center [1267, 126] width 79 height 45
checkbox input "false"
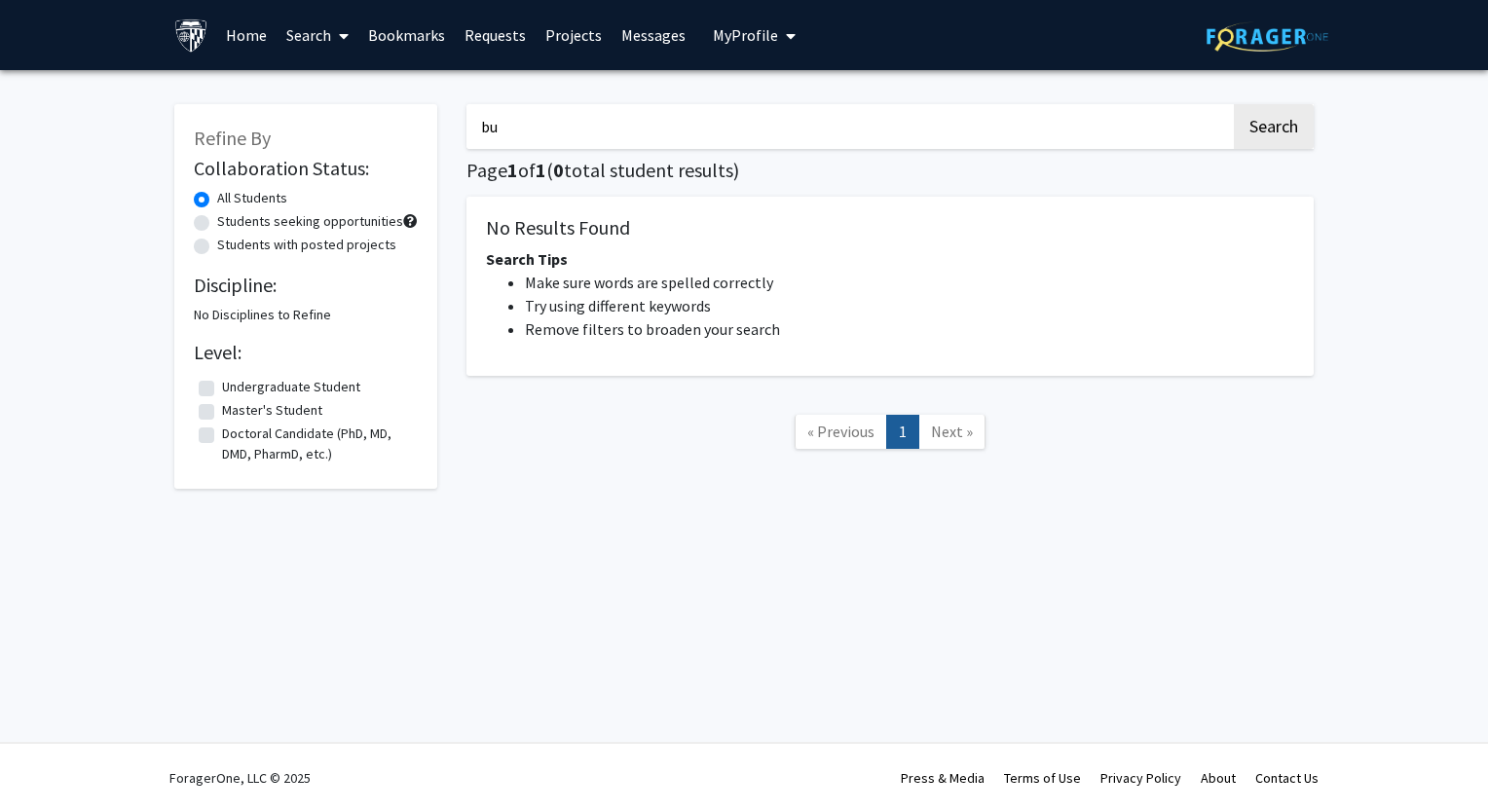
type input "b"
click at [1234, 104] on button "Search" at bounding box center [1274, 126] width 79 height 45
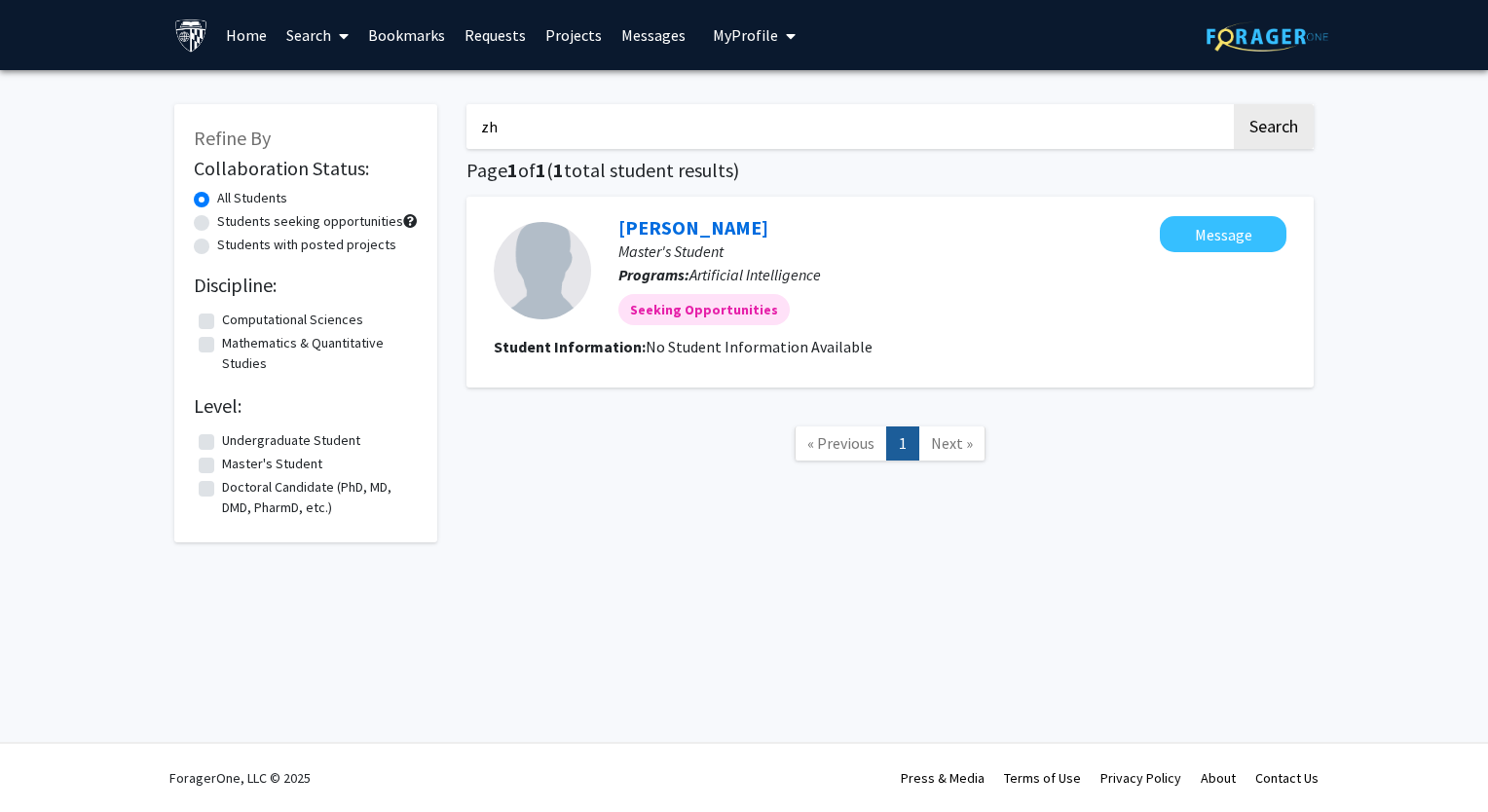
type input "z"
click at [1299, 125] on button "Search" at bounding box center [1274, 126] width 79 height 45
